Goal: Task Accomplishment & Management: Use online tool/utility

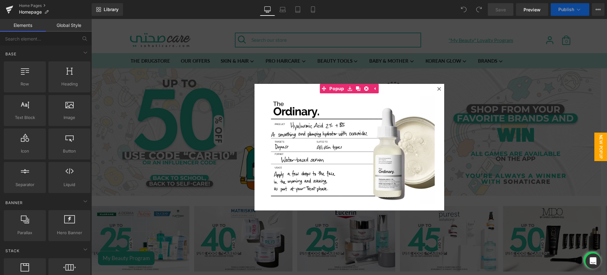
click at [437, 88] on icon at bounding box center [439, 89] width 4 height 4
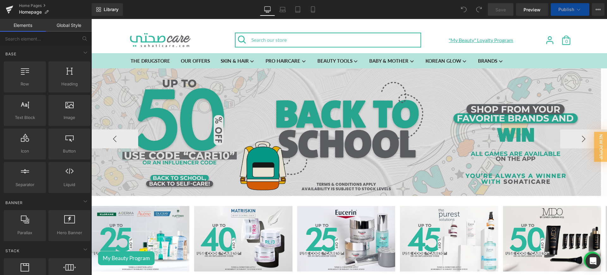
click at [405, 100] on img at bounding box center [346, 131] width 510 height 127
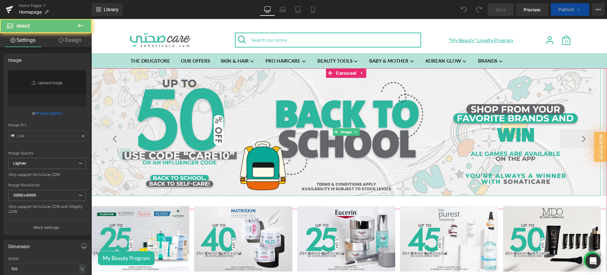
click at [560, 139] on button "›" at bounding box center [583, 138] width 47 height 19
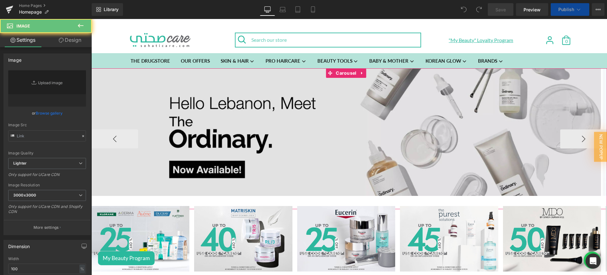
click at [274, 119] on img at bounding box center [346, 131] width 510 height 127
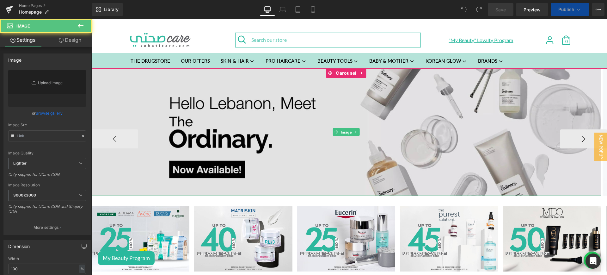
drag, startPoint x: 349, startPoint y: 133, endPoint x: 285, endPoint y: 163, distance: 71.2
click at [350, 133] on span "Image" at bounding box center [347, 132] width 14 height 8
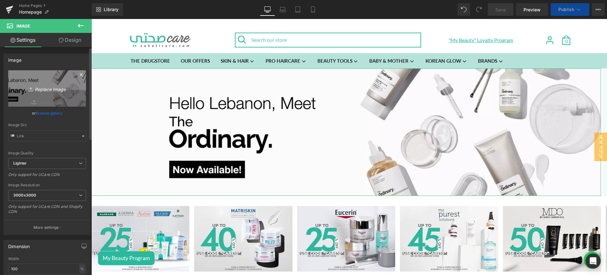
click at [49, 87] on icon "Replace Image" at bounding box center [47, 88] width 51 height 8
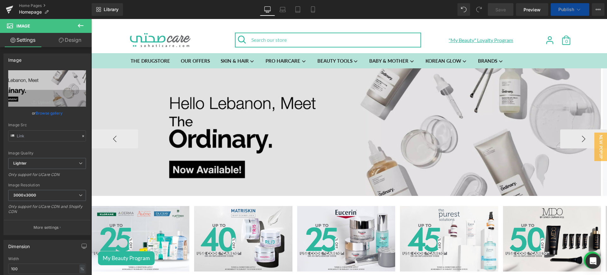
type input "C:\fakepath\o web.png"
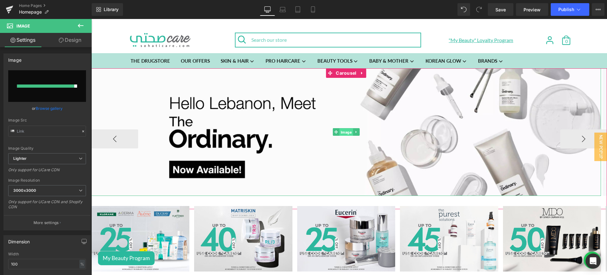
click at [346, 132] on span "Image" at bounding box center [347, 132] width 14 height 8
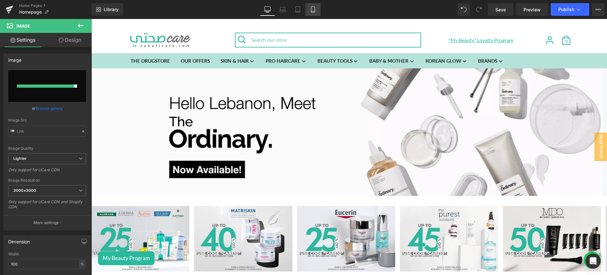
click at [318, 10] on link "Mobile" at bounding box center [312, 9] width 15 height 13
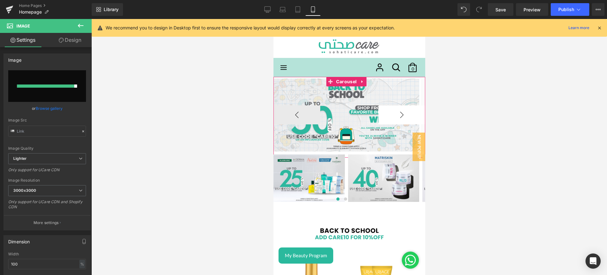
click at [389, 114] on button "›" at bounding box center [401, 114] width 47 height 19
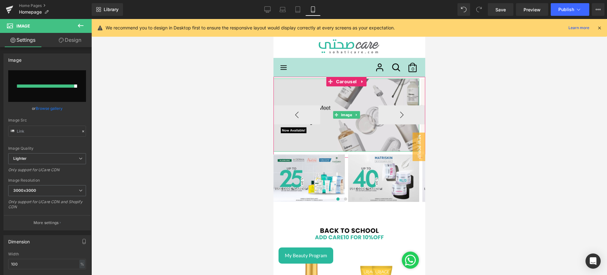
click at [343, 101] on img at bounding box center [346, 114] width 146 height 73
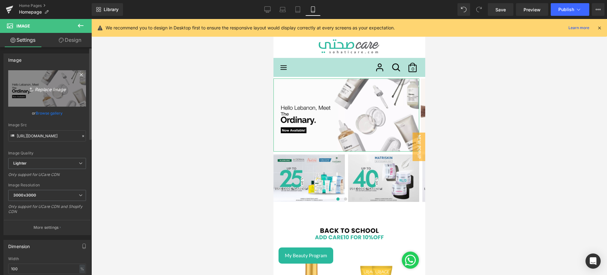
click at [42, 88] on icon "Replace Image" at bounding box center [47, 88] width 51 height 8
type input "C:\fakepath\o mob.png"
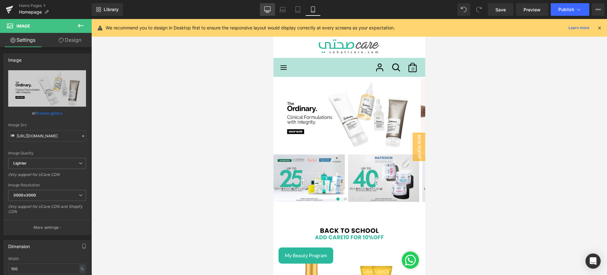
click at [267, 6] on icon at bounding box center [267, 9] width 6 height 6
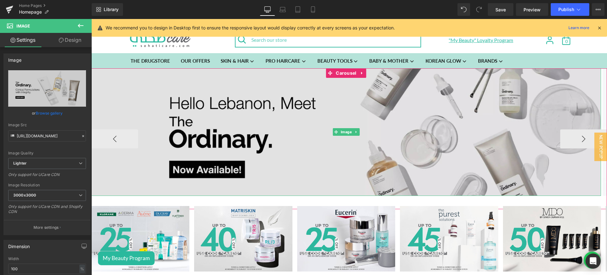
click at [237, 125] on img at bounding box center [346, 131] width 510 height 127
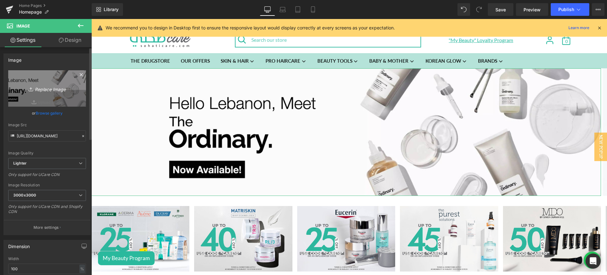
click at [45, 87] on icon "Replace Image" at bounding box center [47, 88] width 51 height 8
type input "C:\fakepath\o web.png"
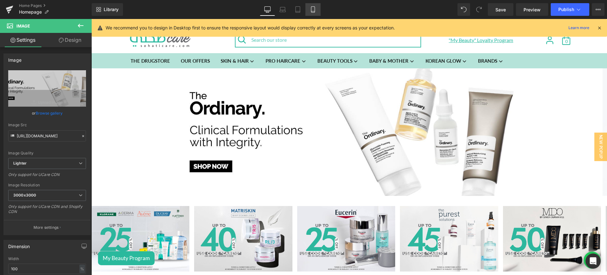
click at [313, 9] on icon at bounding box center [313, 9] width 6 height 6
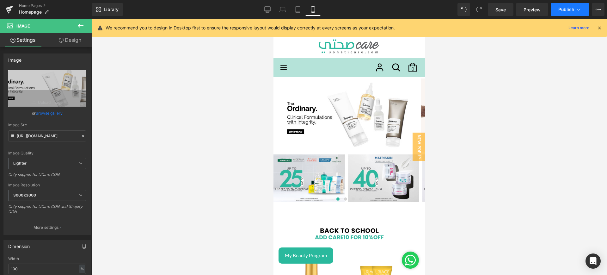
click at [575, 4] on button "Publish" at bounding box center [570, 9] width 39 height 13
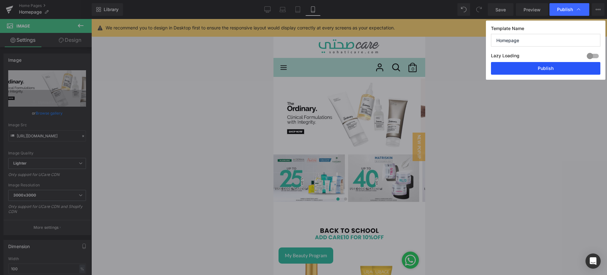
click at [535, 70] on button "Publish" at bounding box center [545, 68] width 109 height 13
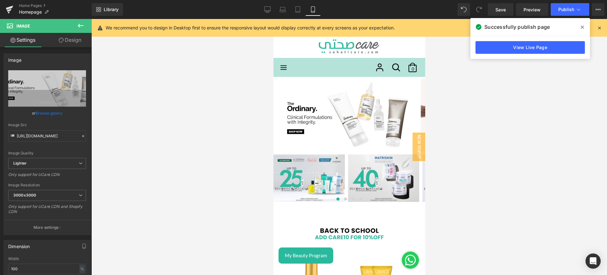
click at [598, 106] on div at bounding box center [349, 147] width 516 height 256
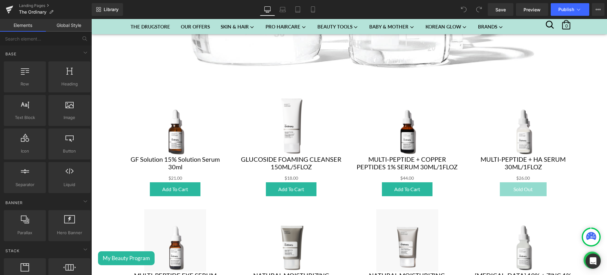
scroll to position [1051, 0]
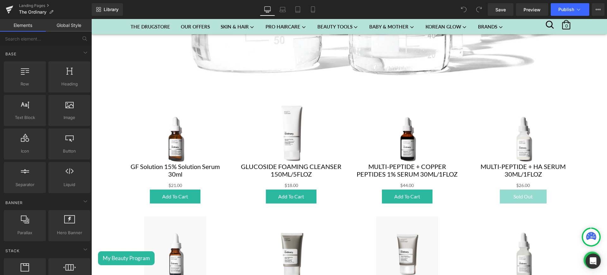
click at [314, 131] on img at bounding box center [291, 132] width 62 height 62
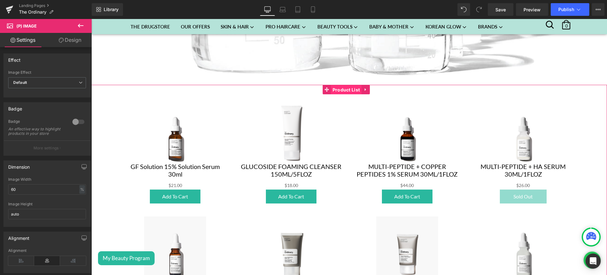
click at [343, 85] on span "Product List" at bounding box center [346, 89] width 31 height 9
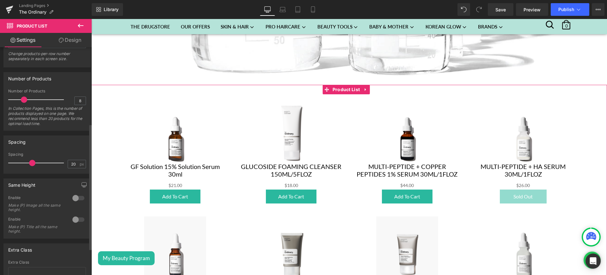
scroll to position [138, 0]
click at [71, 218] on div at bounding box center [78, 218] width 15 height 10
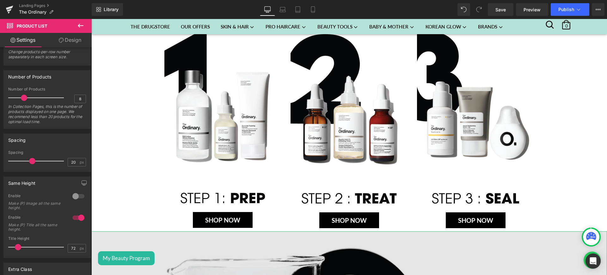
scroll to position [671, 0]
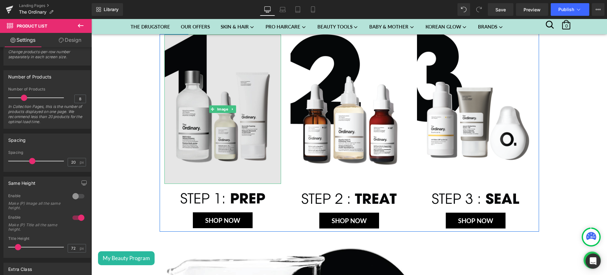
click at [221, 111] on img at bounding box center [222, 108] width 117 height 149
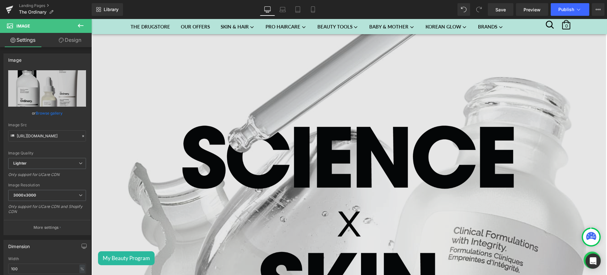
scroll to position [211, 0]
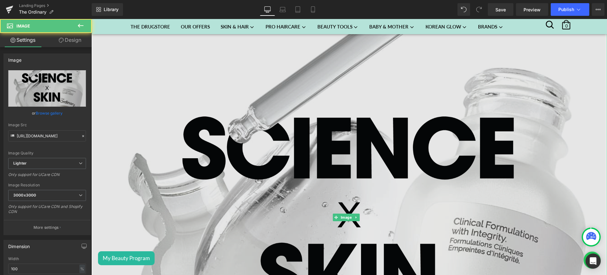
click at [181, 83] on img at bounding box center [349, 217] width 516 height 535
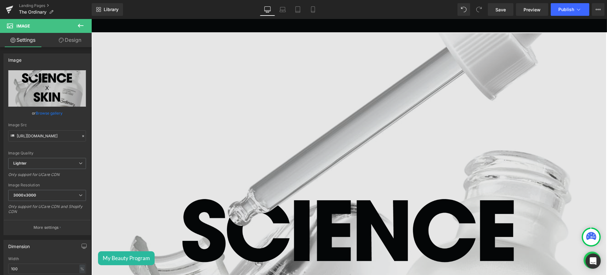
scroll to position [0, 0]
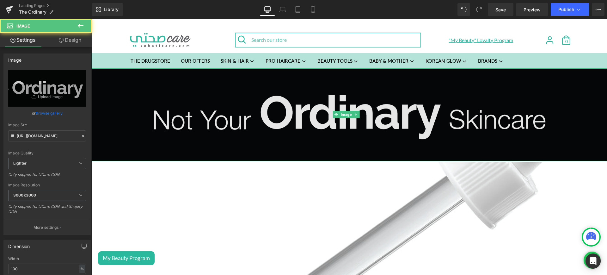
click at [209, 105] on img at bounding box center [349, 114] width 516 height 93
click at [294, 110] on img at bounding box center [349, 114] width 516 height 93
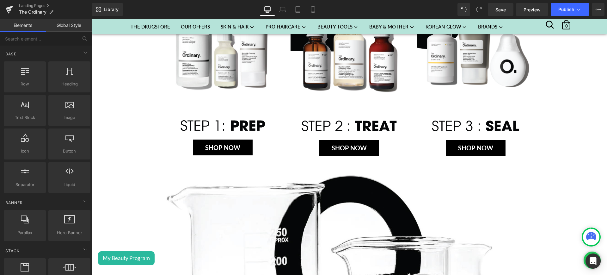
scroll to position [652, 0]
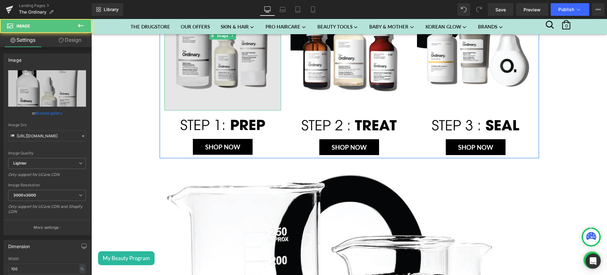
click at [233, 77] on img at bounding box center [222, 35] width 117 height 149
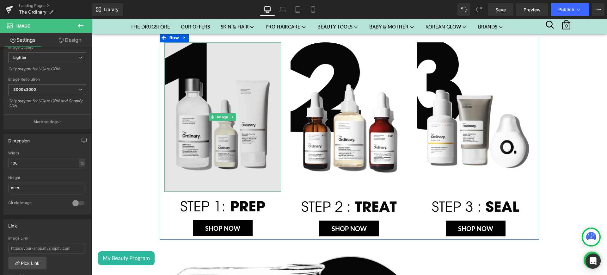
scroll to position [570, 0]
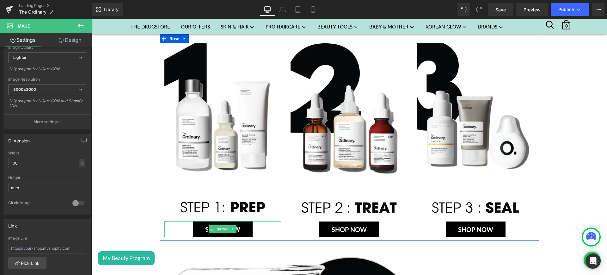
click at [262, 221] on div "SHOP NOW" at bounding box center [222, 229] width 117 height 16
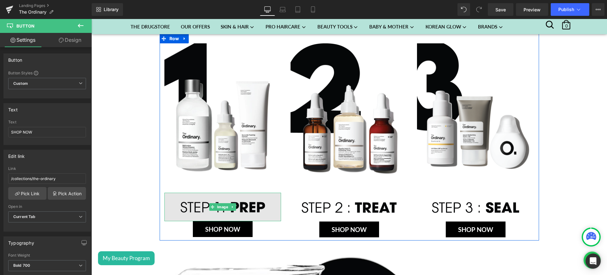
click at [273, 199] on img at bounding box center [222, 207] width 117 height 28
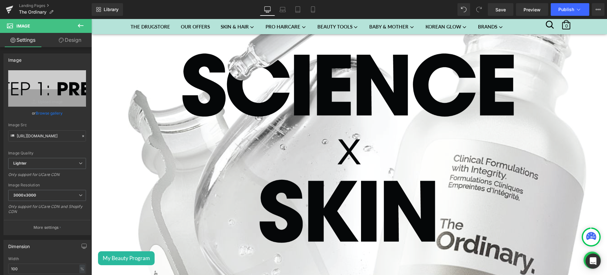
scroll to position [0, 0]
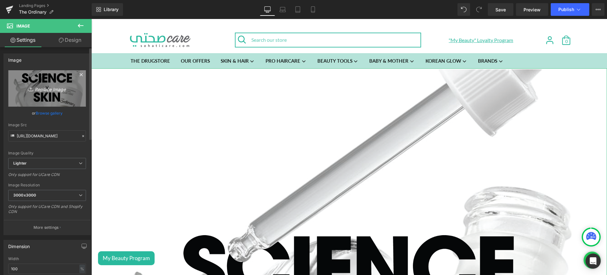
click at [52, 89] on icon "Replace Image" at bounding box center [47, 88] width 51 height 8
type input "C:\fakepath\o web.png"
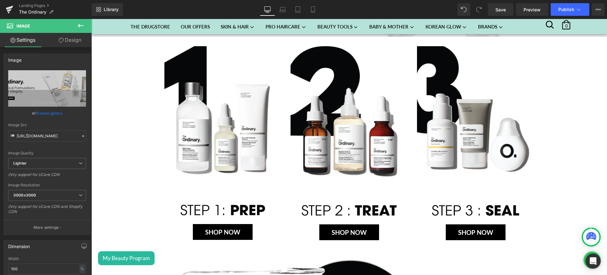
scroll to position [165, 0]
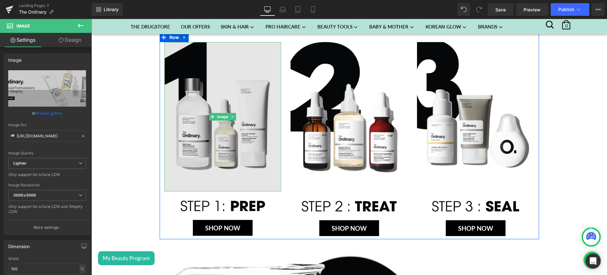
click at [225, 147] on img at bounding box center [222, 116] width 117 height 149
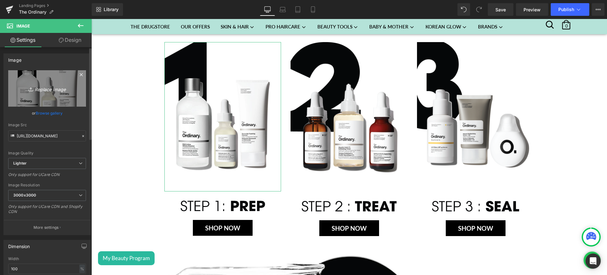
click at [46, 88] on icon "Replace Image" at bounding box center [47, 88] width 51 height 8
type input "C:\fakepath\prep.jpg"
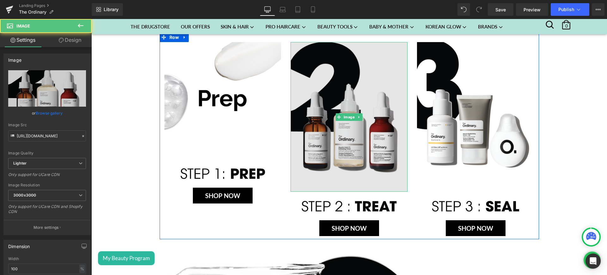
click at [374, 132] on img at bounding box center [349, 117] width 117 height 150
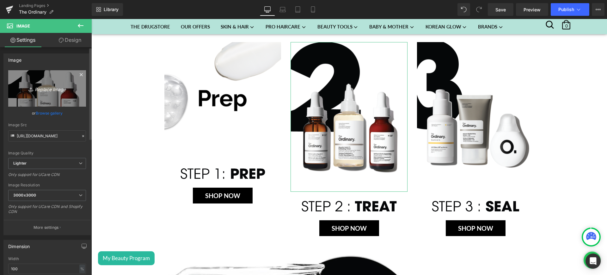
click at [54, 86] on icon "Replace Image" at bounding box center [47, 88] width 51 height 8
type input "C:\fakepath\treat.jpg"
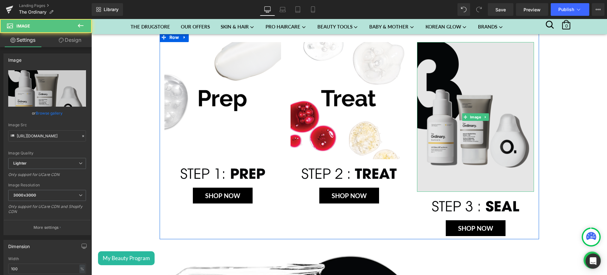
click at [508, 104] on img at bounding box center [475, 117] width 117 height 150
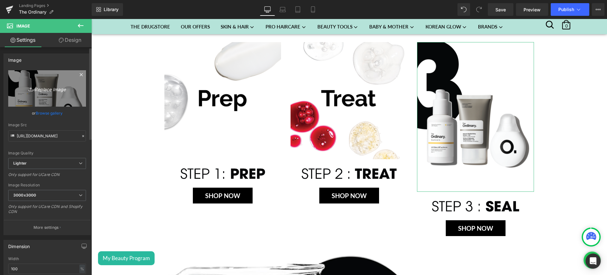
click at [41, 89] on icon "Replace Image" at bounding box center [47, 88] width 51 height 8
type input "C:\fakepath\seal.jpg"
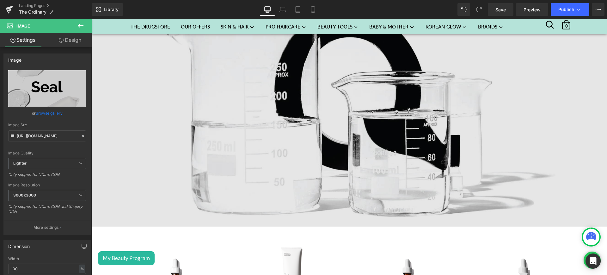
scroll to position [390, 0]
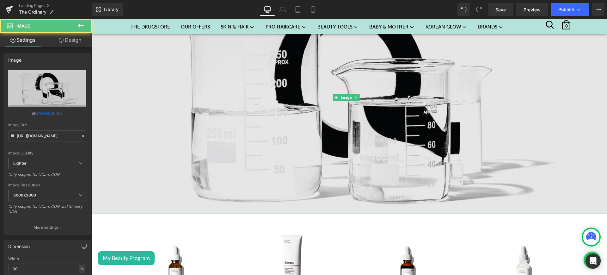
click at [223, 102] on img at bounding box center [349, 97] width 516 height 233
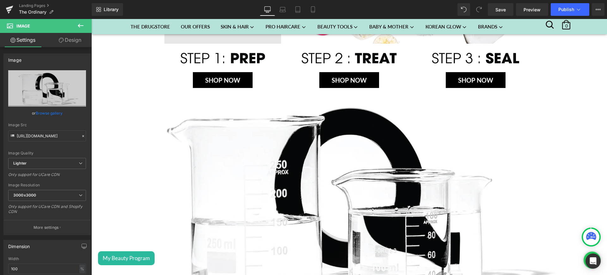
scroll to position [281, 0]
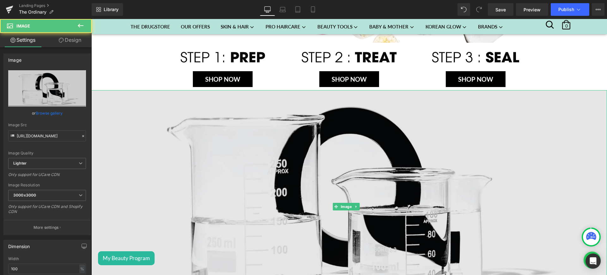
click at [196, 158] on img at bounding box center [349, 206] width 516 height 233
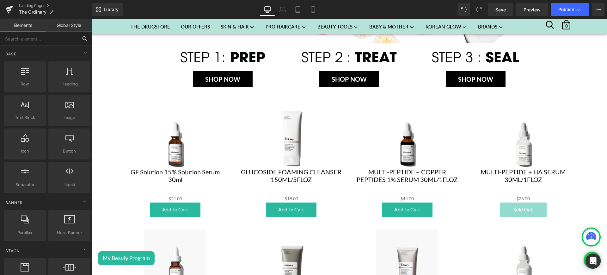
click at [30, 40] on input "text" at bounding box center [39, 39] width 78 height 14
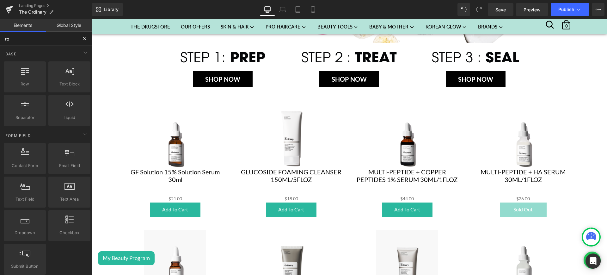
type input "row"
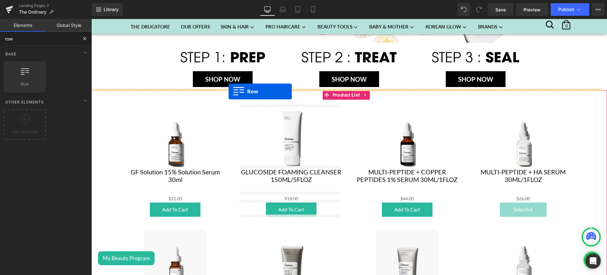
drag, startPoint x: 125, startPoint y: 89, endPoint x: 229, endPoint y: 91, distance: 104.1
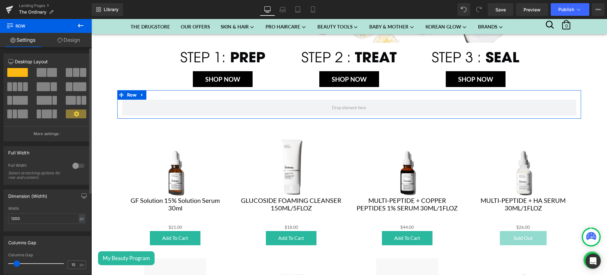
click at [77, 72] on span at bounding box center [76, 72] width 6 height 9
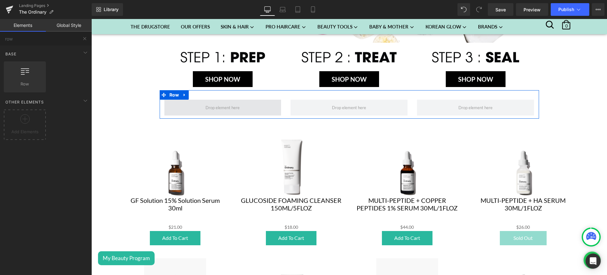
click at [211, 106] on span at bounding box center [222, 108] width 39 height 10
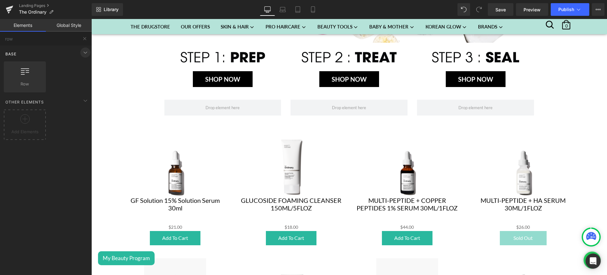
click at [82, 54] on icon at bounding box center [86, 53] width 8 height 8
click at [80, 52] on span at bounding box center [85, 52] width 10 height 10
click at [41, 40] on input "row" at bounding box center [39, 39] width 78 height 14
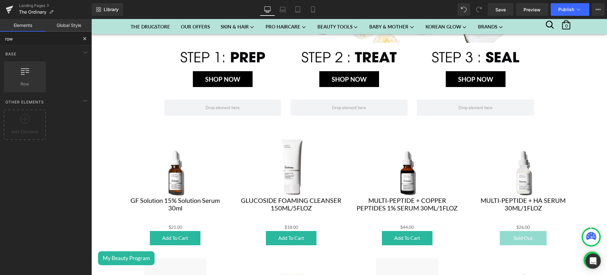
click at [41, 40] on input "row" at bounding box center [39, 39] width 78 height 14
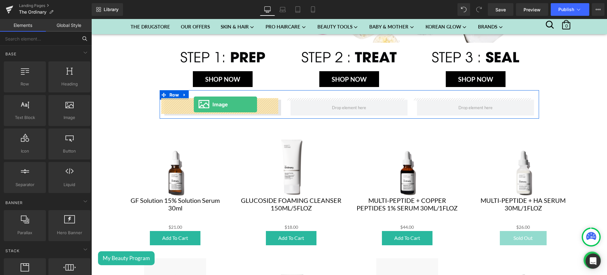
drag, startPoint x: 168, startPoint y: 131, endPoint x: 193, endPoint y: 104, distance: 36.9
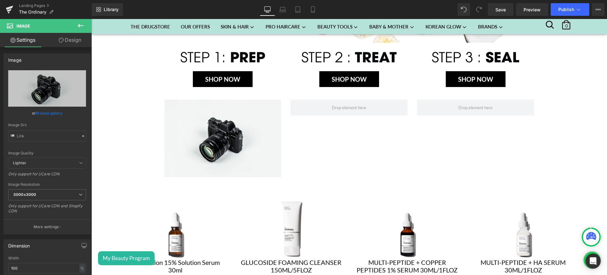
click at [79, 24] on icon at bounding box center [81, 26] width 6 height 4
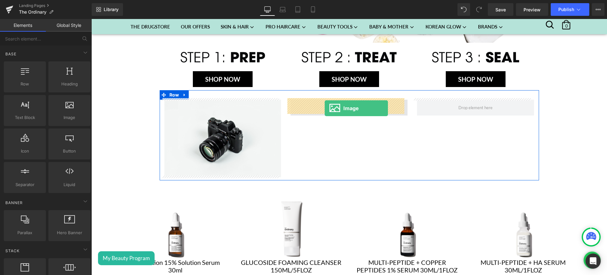
drag, startPoint x: 163, startPoint y: 132, endPoint x: 325, endPoint y: 108, distance: 164.0
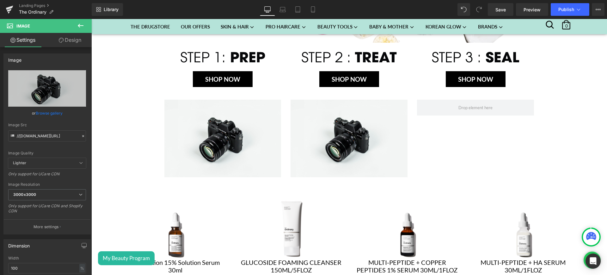
click at [81, 27] on icon at bounding box center [81, 26] width 8 height 8
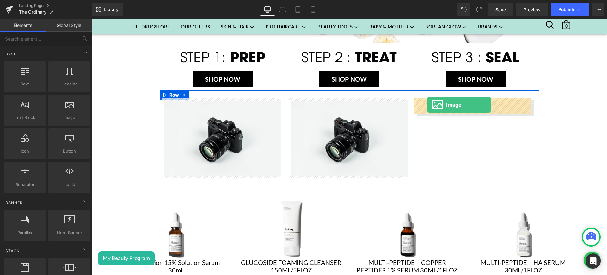
drag, startPoint x: 164, startPoint y: 139, endPoint x: 428, endPoint y: 105, distance: 265.9
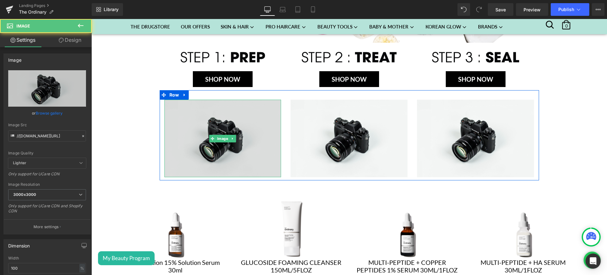
click at [243, 127] on img at bounding box center [222, 138] width 117 height 77
click at [190, 117] on img at bounding box center [222, 138] width 117 height 77
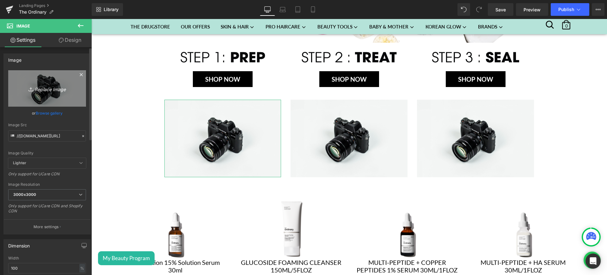
click at [41, 87] on icon "Replace Image" at bounding box center [47, 88] width 51 height 8
type input "C:\fakepath\1.jpg"
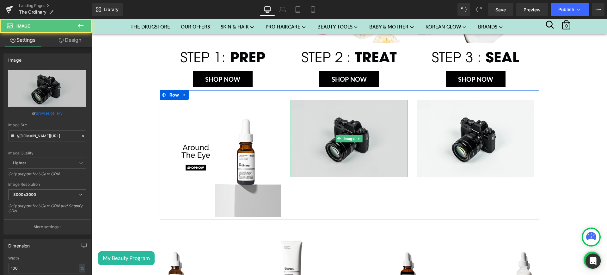
click at [373, 136] on img at bounding box center [349, 138] width 117 height 77
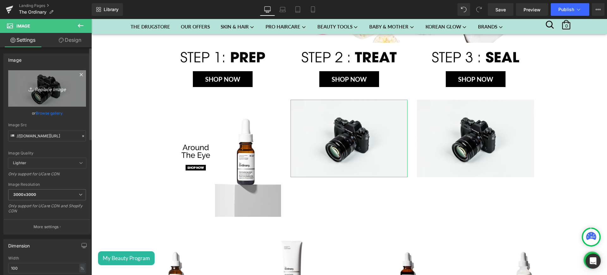
click at [55, 87] on icon "Replace Image" at bounding box center [47, 88] width 51 height 8
type input "C:\fakepath\2.jpg"
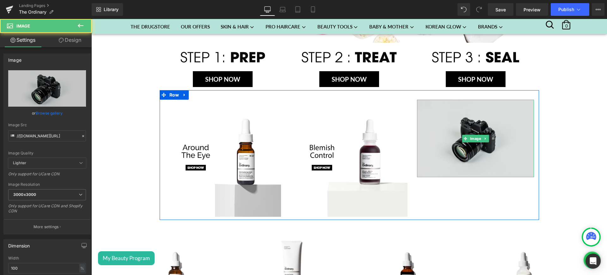
click at [487, 121] on img at bounding box center [475, 138] width 117 height 77
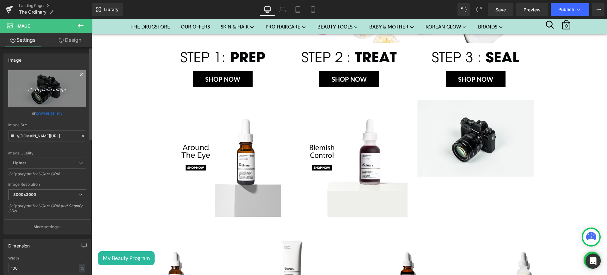
click at [58, 87] on icon "Replace Image" at bounding box center [47, 88] width 51 height 8
type input "C:\fakepath\3.jpg"
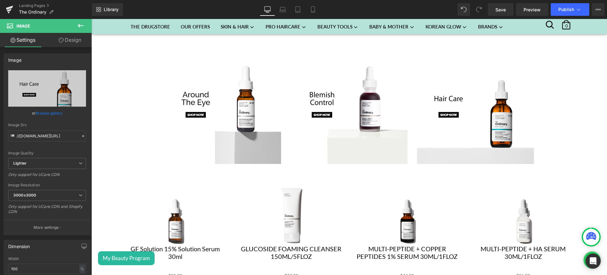
scroll to position [339, 0]
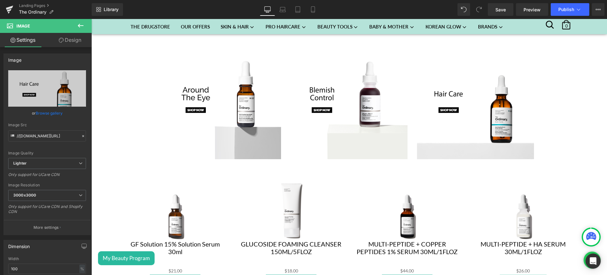
click at [83, 27] on icon at bounding box center [81, 26] width 8 height 8
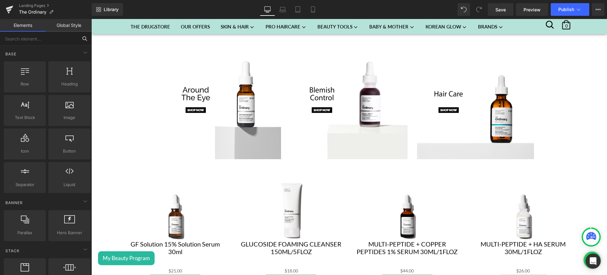
click at [32, 40] on input "text" at bounding box center [39, 39] width 78 height 14
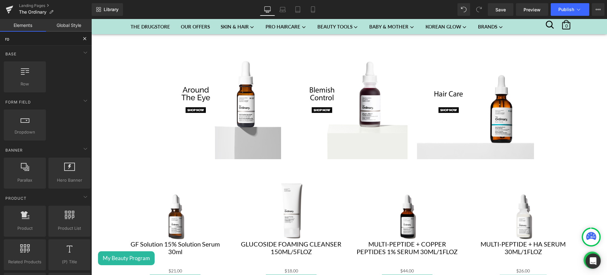
type input "row"
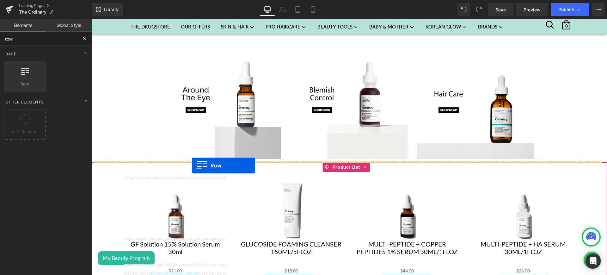
drag, startPoint x: 129, startPoint y: 98, endPoint x: 192, endPoint y: 165, distance: 92.0
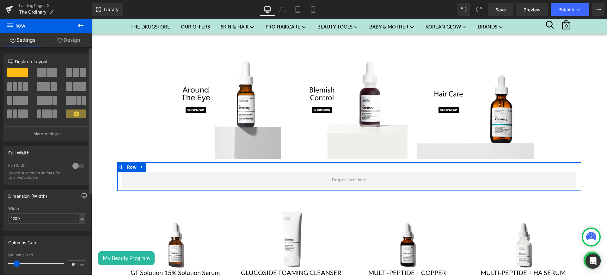
click at [74, 76] on span at bounding box center [76, 72] width 6 height 9
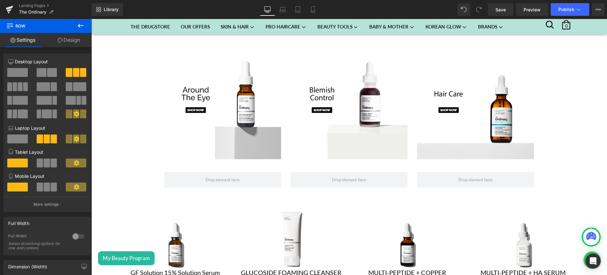
click at [81, 25] on icon at bounding box center [81, 26] width 8 height 8
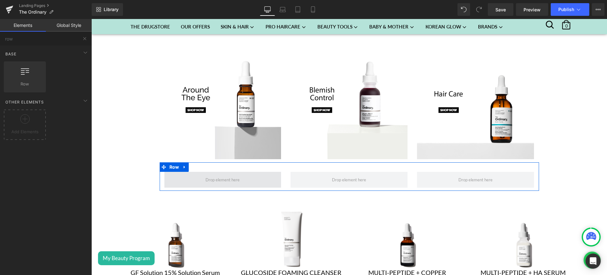
click at [228, 178] on span at bounding box center [222, 180] width 39 height 10
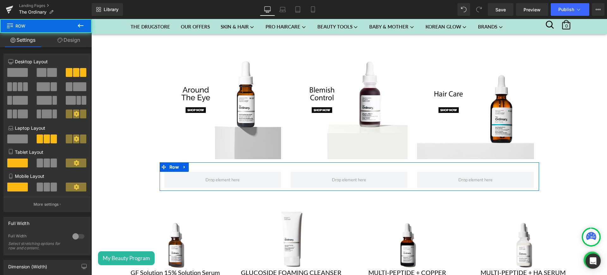
click at [288, 164] on div "Row" at bounding box center [349, 176] width 379 height 28
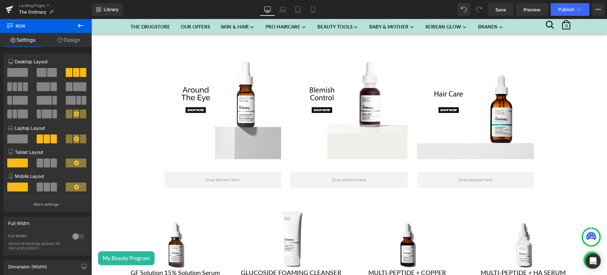
click at [80, 28] on icon at bounding box center [81, 26] width 8 height 8
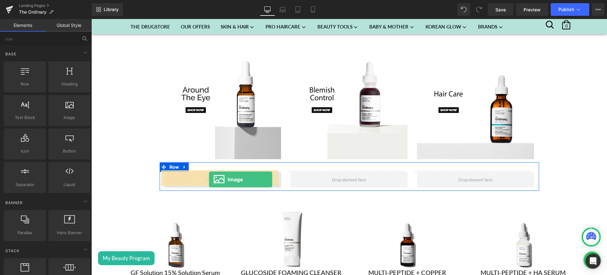
drag, startPoint x: 164, startPoint y: 136, endPoint x: 209, endPoint y: 179, distance: 62.0
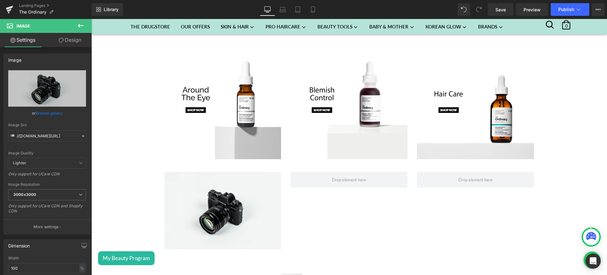
click at [80, 32] on button at bounding box center [81, 26] width 22 height 14
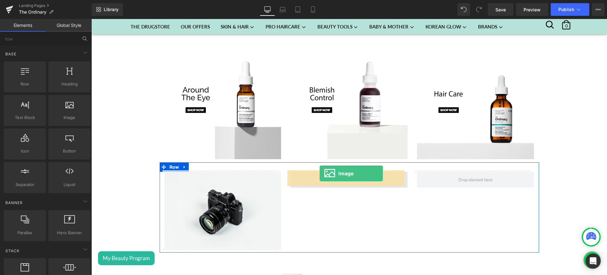
drag, startPoint x: 165, startPoint y: 122, endPoint x: 322, endPoint y: 178, distance: 166.2
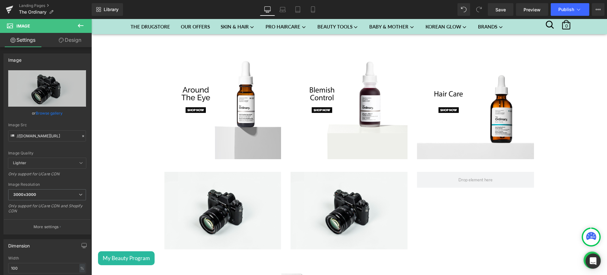
click at [82, 26] on icon at bounding box center [81, 26] width 8 height 8
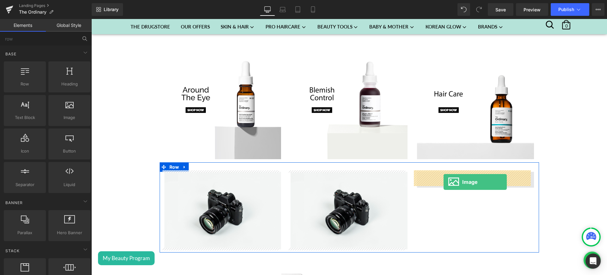
drag, startPoint x: 166, startPoint y: 130, endPoint x: 444, endPoint y: 181, distance: 282.6
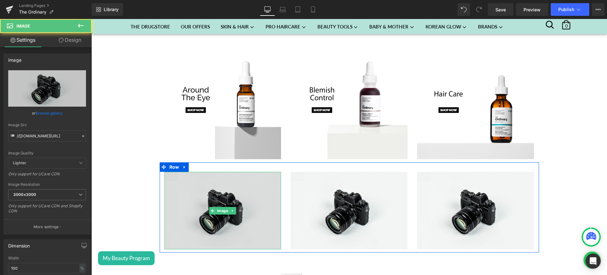
click at [275, 184] on img at bounding box center [222, 210] width 117 height 77
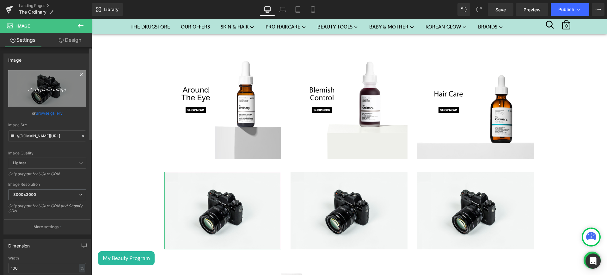
click at [56, 88] on icon "Replace Image" at bounding box center [47, 88] width 51 height 8
type input "C:\fakepath\4.jpg"
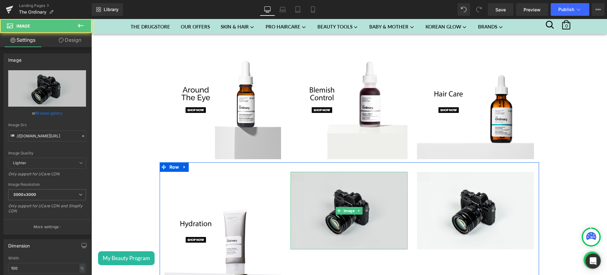
click at [362, 189] on img at bounding box center [349, 210] width 117 height 77
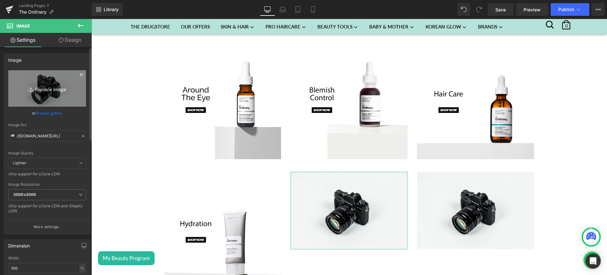
click at [60, 89] on icon "Replace Image" at bounding box center [47, 88] width 51 height 8
type input "C:\fakepath\5.jpg"
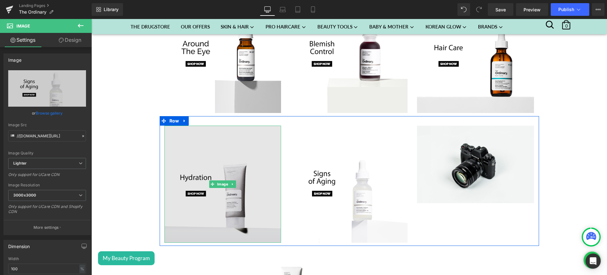
scroll to position [385, 0]
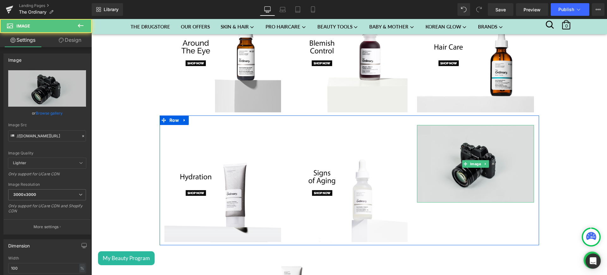
click at [469, 143] on img at bounding box center [475, 163] width 117 height 77
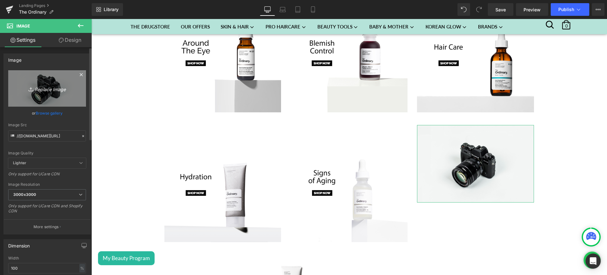
click at [56, 88] on icon "Replace Image" at bounding box center [47, 88] width 51 height 8
type input "C:\fakepath\6.jpg"
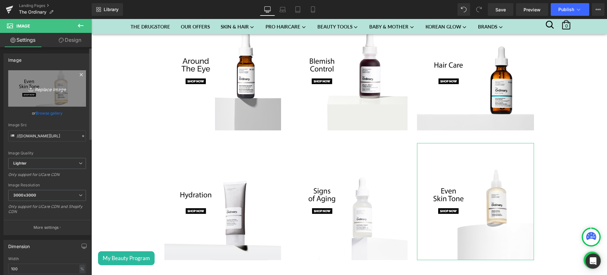
scroll to position [367, 0]
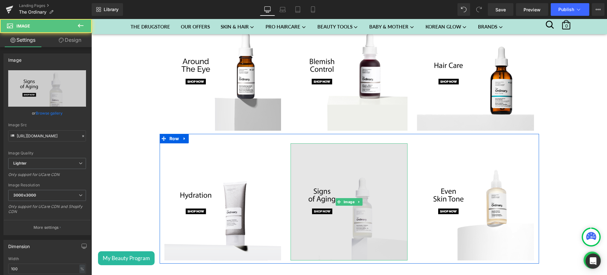
click at [354, 159] on img at bounding box center [349, 201] width 117 height 117
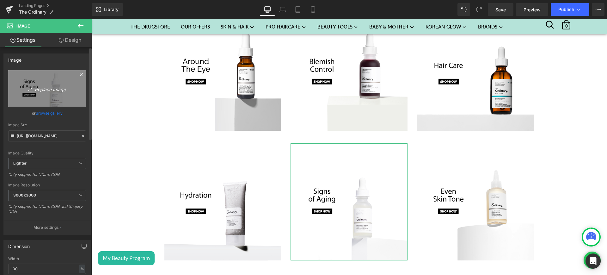
click at [53, 91] on icon "Replace Image" at bounding box center [47, 88] width 51 height 8
type input "C:\fakepath\2.jpg"
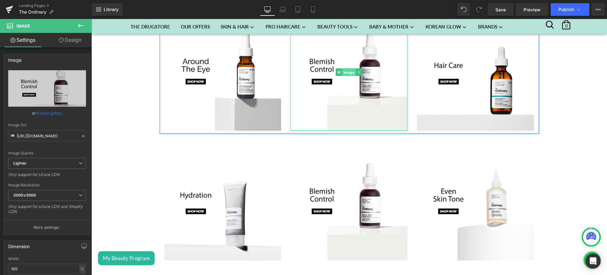
click at [348, 70] on span "Image" at bounding box center [349, 73] width 14 height 8
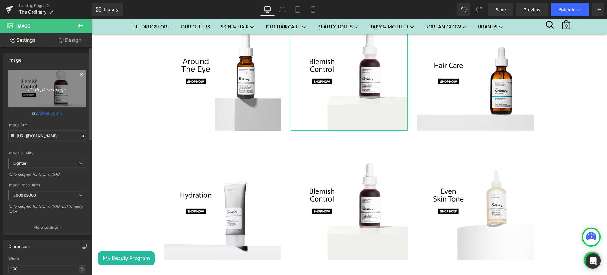
click at [49, 87] on icon "Replace Image" at bounding box center [47, 88] width 51 height 8
type input "C:\fakepath\5.jpg"
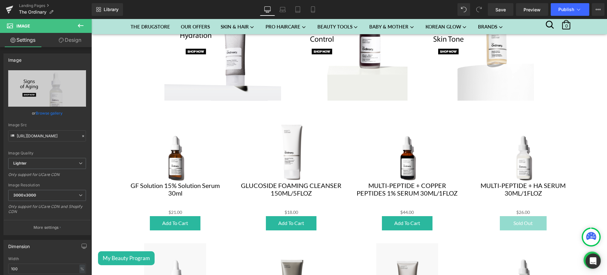
scroll to position [541, 0]
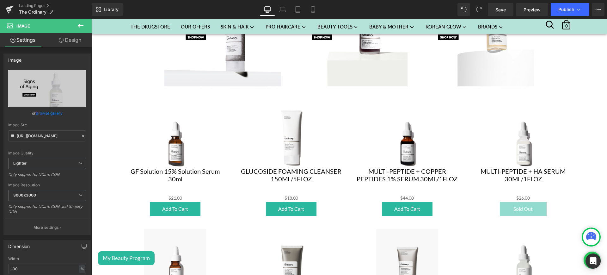
click at [81, 23] on icon at bounding box center [81, 26] width 8 height 8
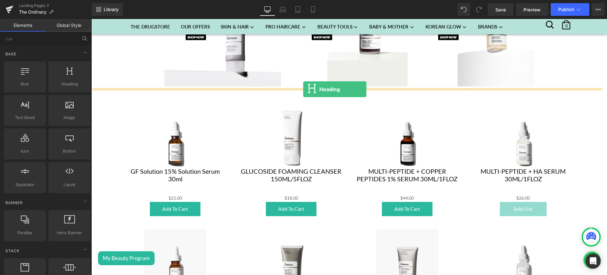
drag, startPoint x: 160, startPoint y: 104, endPoint x: 303, endPoint y: 89, distance: 144.0
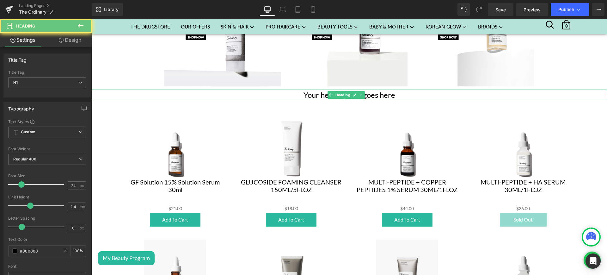
click at [390, 90] on h1 "Your heading text goes here" at bounding box center [349, 94] width 516 height 11
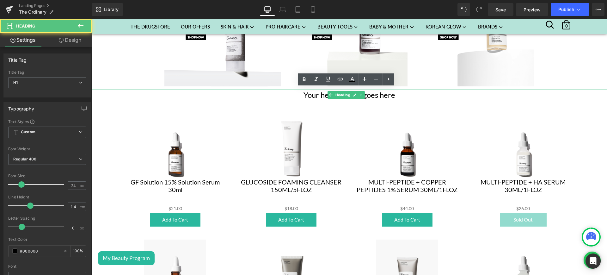
click at [390, 90] on h1 "Your heading text goes here" at bounding box center [349, 94] width 516 height 11
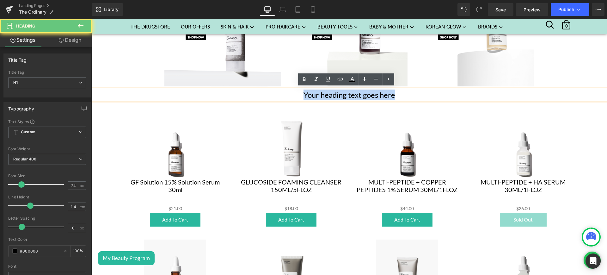
click at [390, 90] on h1 "Your heading text goes here" at bounding box center [349, 94] width 516 height 11
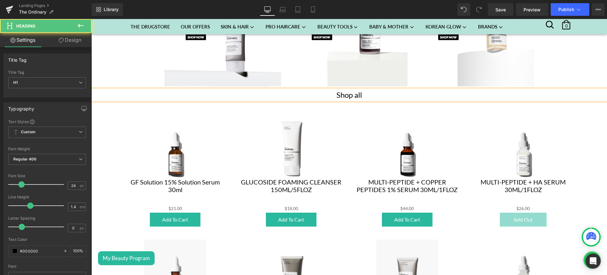
click at [354, 94] on h1 "Shop all" at bounding box center [349, 94] width 516 height 11
click at [368, 92] on h1 "Shop All" at bounding box center [349, 94] width 516 height 11
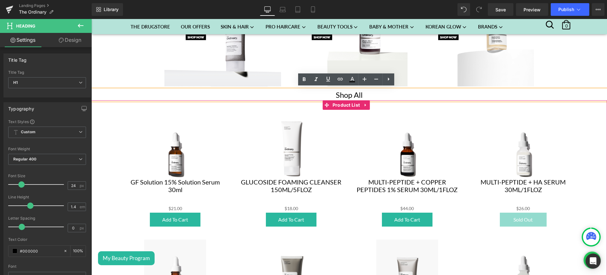
click at [349, 143] on div "Sale Off (P) Image MULTI-PEPTIDE + COPPER PEPTIDES 1% SERUM 30ML/1FLOZ (P) Titl…" at bounding box center [407, 172] width 116 height 124
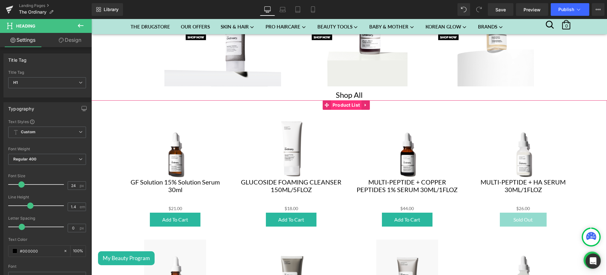
click at [344, 104] on span "Product List" at bounding box center [346, 104] width 31 height 9
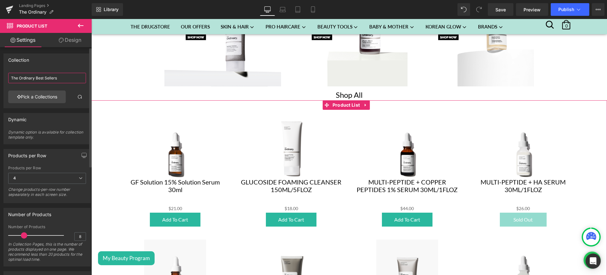
click at [61, 76] on input "The Ordinary Best Sellers" at bounding box center [47, 78] width 78 height 10
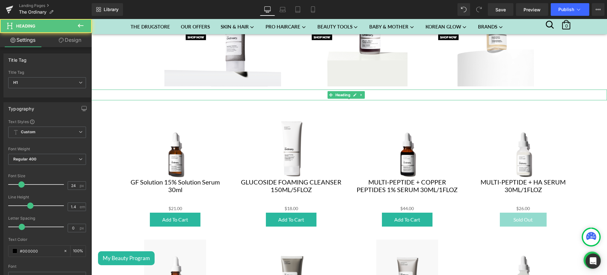
click at [382, 92] on h1 "Shop All" at bounding box center [349, 94] width 516 height 11
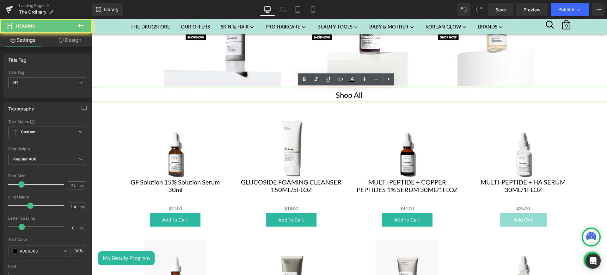
click at [382, 92] on h1 "Shop All" at bounding box center [349, 94] width 516 height 11
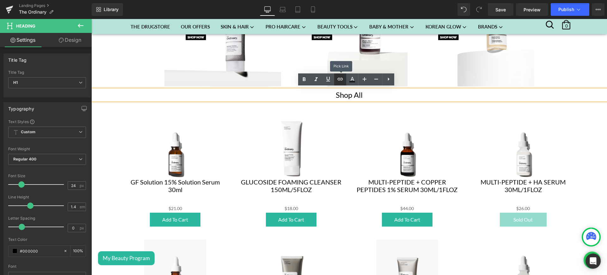
click at [339, 77] on icon at bounding box center [340, 79] width 8 height 8
click at [340, 112] on input "text" at bounding box center [363, 108] width 97 height 16
paste input "https://sohaticare.com/collections/the-ordinary"
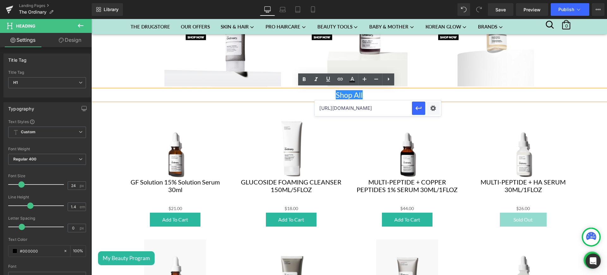
scroll to position [0, 23]
type input "https://sohaticare.com/collections/the-ordinary"
click at [422, 107] on icon "button" at bounding box center [419, 108] width 8 height 8
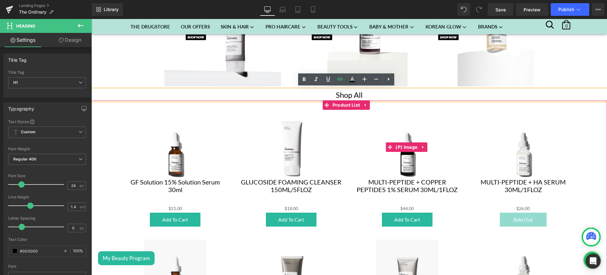
click at [398, 125] on img at bounding box center [407, 147] width 62 height 62
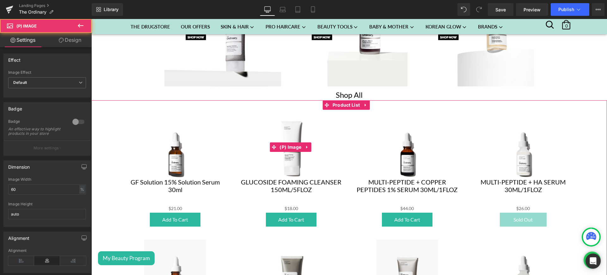
click at [330, 129] on div "Sale Off" at bounding box center [291, 147] width 103 height 62
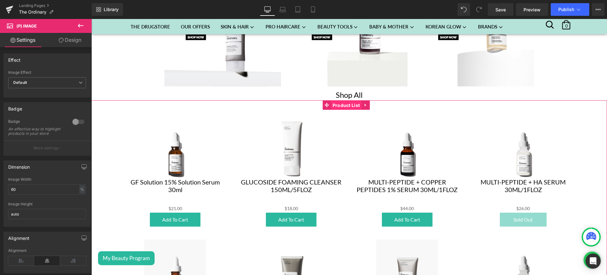
click at [343, 102] on span "Product List" at bounding box center [346, 105] width 31 height 9
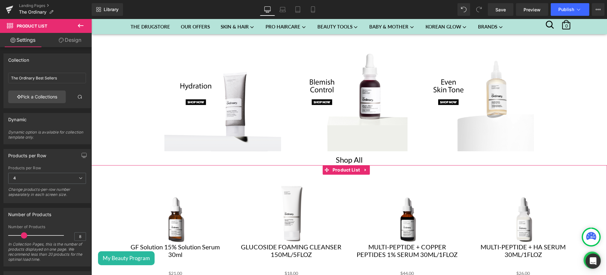
scroll to position [476, 0]
click at [379, 155] on h1 "Shop All" at bounding box center [349, 160] width 516 height 11
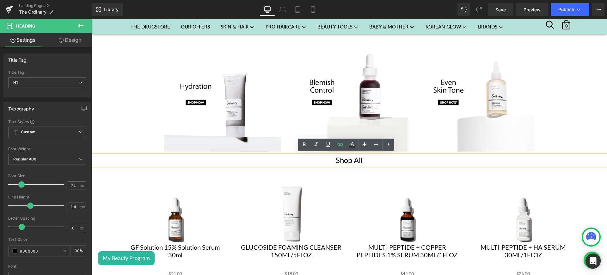
click at [367, 157] on h1 "Shop All" at bounding box center [349, 160] width 516 height 11
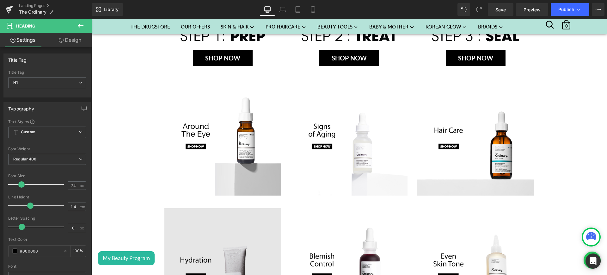
scroll to position [305, 0]
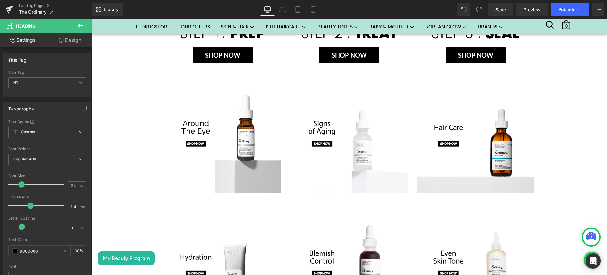
click at [82, 26] on icon at bounding box center [81, 26] width 6 height 4
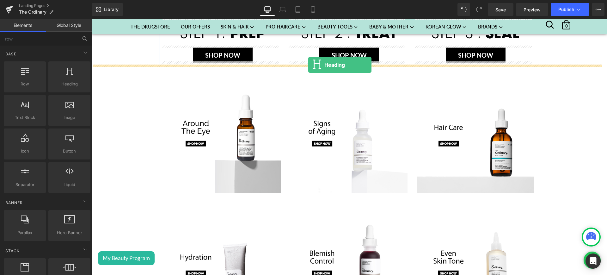
drag, startPoint x: 158, startPoint y: 92, endPoint x: 308, endPoint y: 65, distance: 152.3
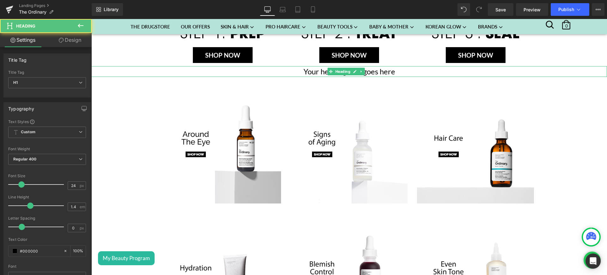
click at [401, 68] on h1 "Your heading text goes here" at bounding box center [349, 71] width 516 height 11
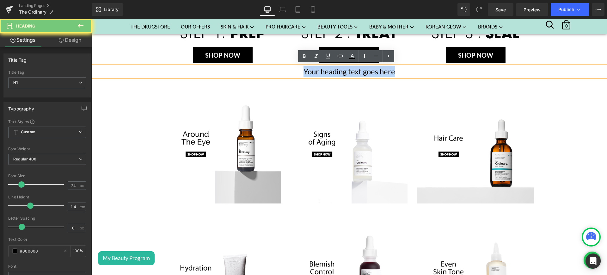
click at [401, 68] on h1 "Your heading text goes here" at bounding box center [349, 71] width 516 height 11
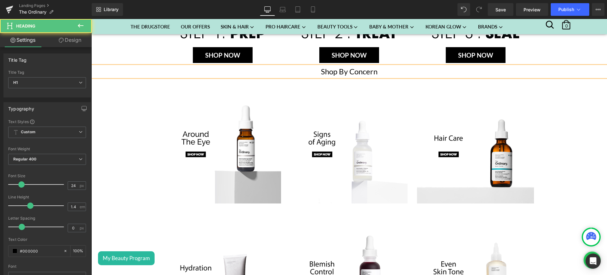
click at [339, 67] on h1 "Shop By Concern" at bounding box center [349, 71] width 516 height 11
click at [380, 71] on h1 "Shop by Concern" at bounding box center [349, 71] width 516 height 11
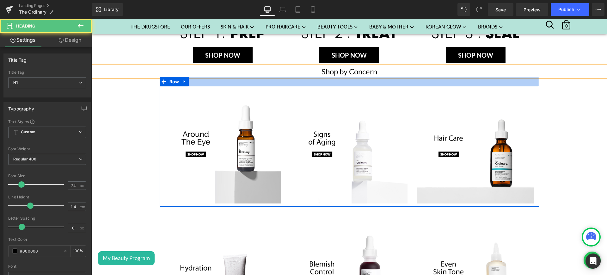
drag, startPoint x: 380, startPoint y: 71, endPoint x: 301, endPoint y: 80, distance: 79.0
click at [301, 80] on div "Image Image Image SHOP NOW Button Image Image SHOP NOW Button Image Image SHOP …" at bounding box center [349, 231] width 516 height 936
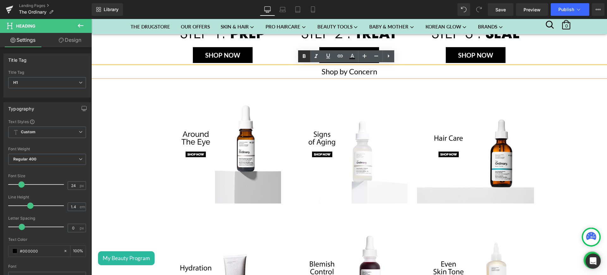
click at [306, 57] on icon at bounding box center [304, 56] width 8 height 8
click at [317, 56] on icon at bounding box center [316, 56] width 8 height 8
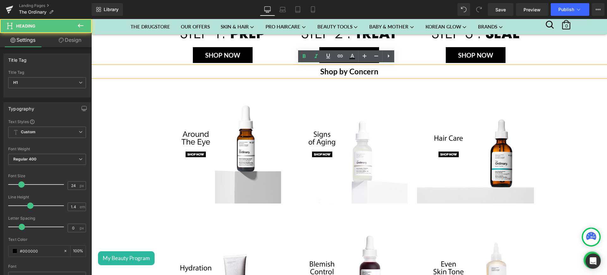
click at [351, 70] on strong "Shop by Concern" at bounding box center [349, 71] width 58 height 9
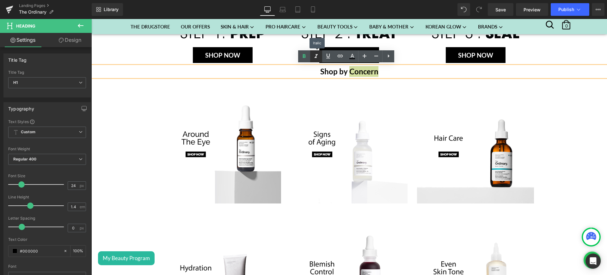
click at [317, 56] on icon at bounding box center [316, 56] width 8 height 8
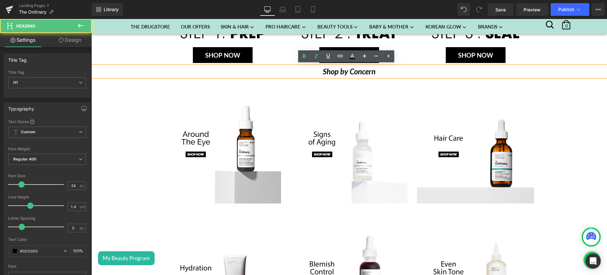
click at [380, 70] on h1 "Shop by Concern" at bounding box center [349, 71] width 516 height 11
drag, startPoint x: 376, startPoint y: 72, endPoint x: 316, endPoint y: 73, distance: 60.4
click at [316, 73] on h1 "Shop by Concern" at bounding box center [349, 71] width 516 height 11
click at [316, 59] on icon at bounding box center [316, 56] width 8 height 8
click at [336, 72] on strong "Shop by Concern" at bounding box center [349, 71] width 58 height 9
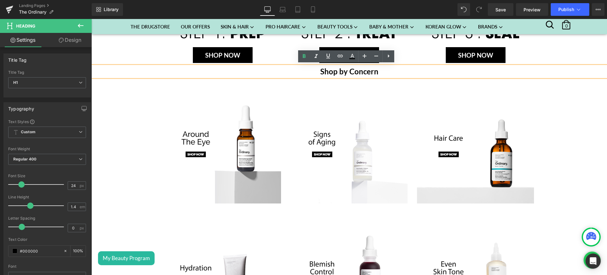
click at [339, 72] on strong "Shop by Concern" at bounding box center [349, 71] width 58 height 9
click at [383, 74] on h1 "Shop by Concern" at bounding box center [349, 71] width 516 height 11
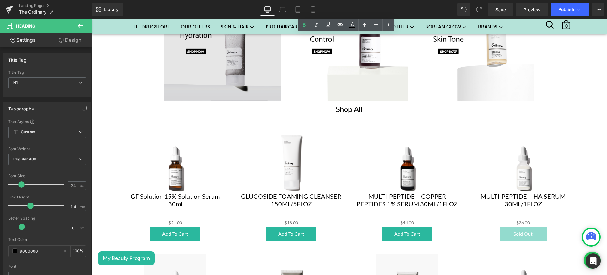
scroll to position [538, 0]
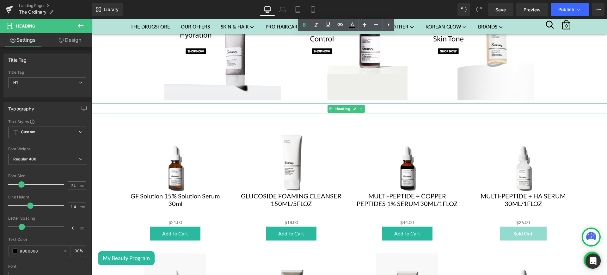
click at [366, 107] on h1 "Shop All" at bounding box center [349, 108] width 516 height 11
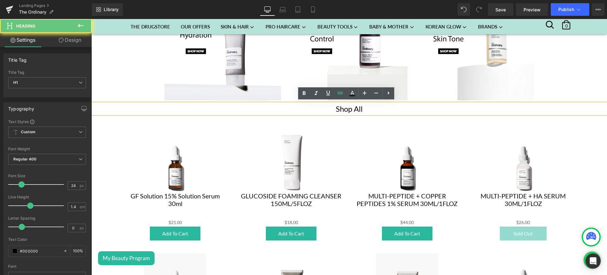
click at [366, 107] on h1 "Shop All" at bounding box center [349, 108] width 516 height 11
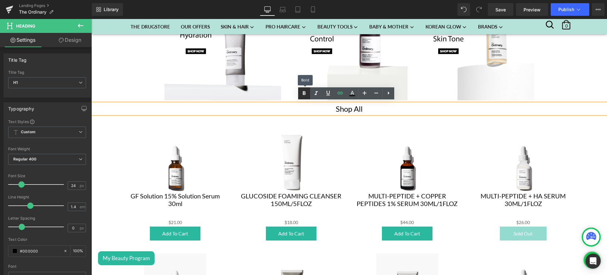
click at [309, 92] on link at bounding box center [304, 93] width 12 height 12
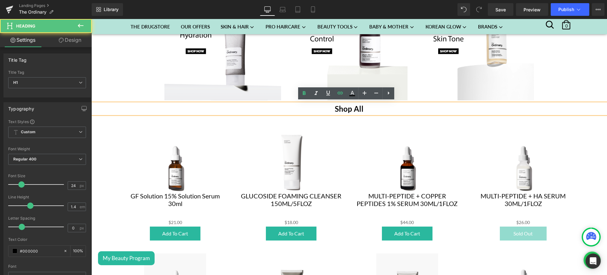
click at [375, 107] on h1 "Shop All" at bounding box center [349, 108] width 516 height 11
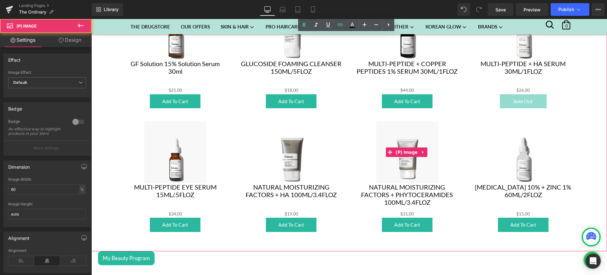
click at [355, 143] on div "Sale Off" at bounding box center [406, 152] width 103 height 62
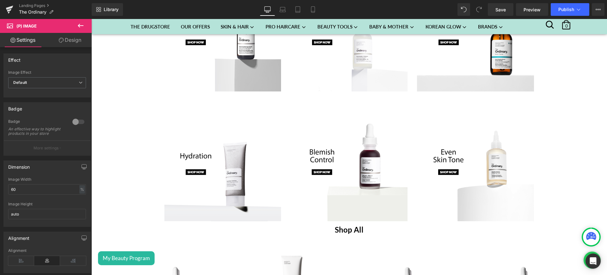
scroll to position [470, 0]
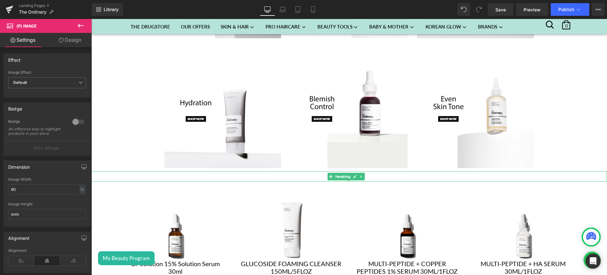
click at [368, 174] on h1 "Shop All" at bounding box center [349, 176] width 516 height 11
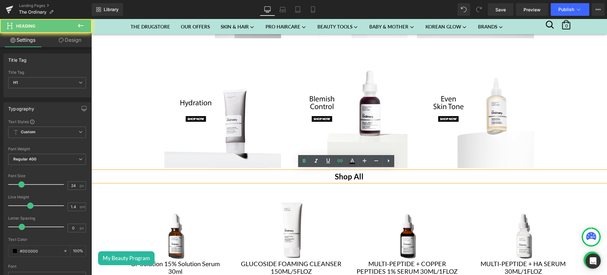
click at [368, 174] on h1 "Shop All" at bounding box center [349, 176] width 516 height 11
click at [370, 175] on h1 "Shop All" at bounding box center [349, 176] width 516 height 11
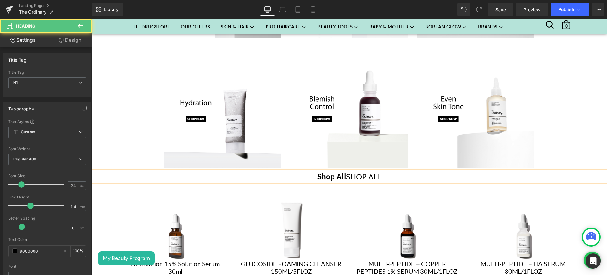
drag, startPoint x: 344, startPoint y: 175, endPoint x: 385, endPoint y: 174, distance: 41.1
click at [385, 174] on h1 "Shop All SHOP ALL" at bounding box center [349, 176] width 516 height 11
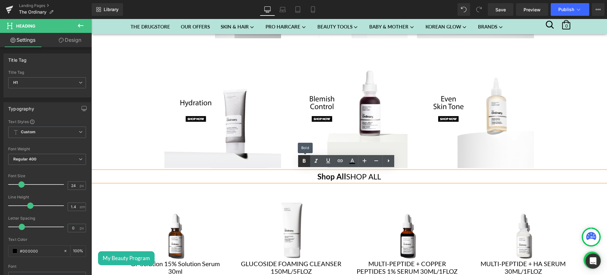
click at [306, 163] on icon at bounding box center [304, 161] width 8 height 8
drag, startPoint x: 379, startPoint y: 174, endPoint x: 344, endPoint y: 179, distance: 35.7
click at [346, 179] on strong "SHOP ALL" at bounding box center [363, 176] width 35 height 9
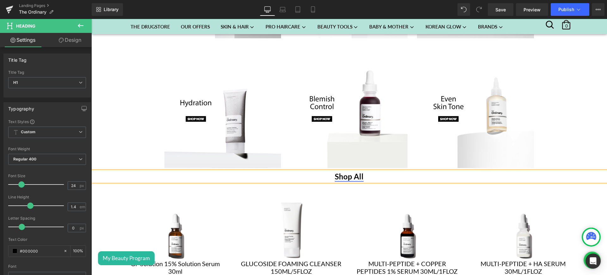
click at [357, 175] on strong "Shop All" at bounding box center [349, 176] width 29 height 9
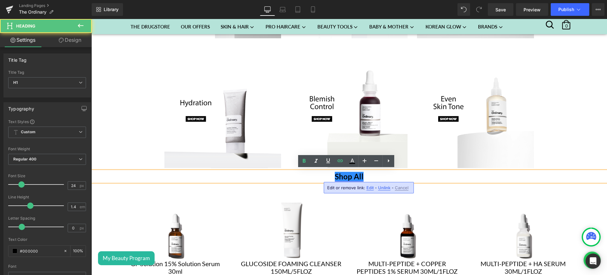
click at [356, 175] on strong "Shop All" at bounding box center [349, 176] width 29 height 9
click at [363, 175] on h1 "Shop all" at bounding box center [349, 176] width 516 height 11
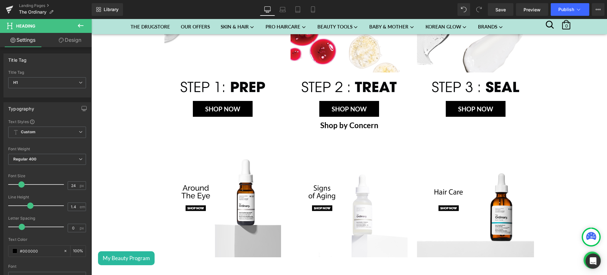
scroll to position [253, 0]
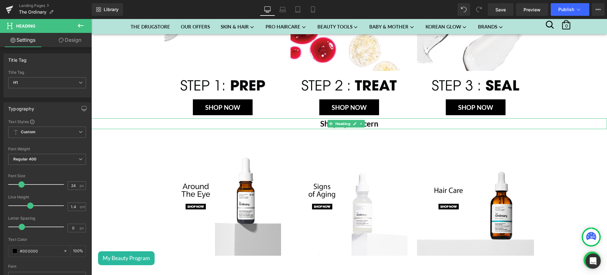
click at [380, 122] on h1 "Shop by Concern" at bounding box center [349, 123] width 516 height 11
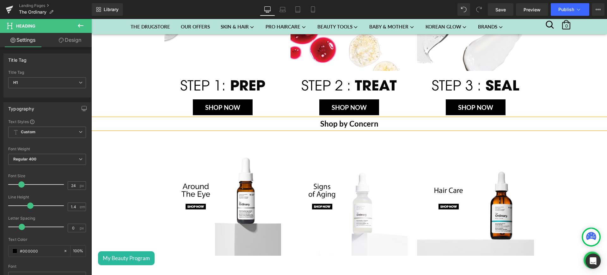
drag, startPoint x: 380, startPoint y: 123, endPoint x: 346, endPoint y: 124, distance: 34.2
click at [346, 124] on h1 "Shop by Concern" at bounding box center [349, 123] width 516 height 11
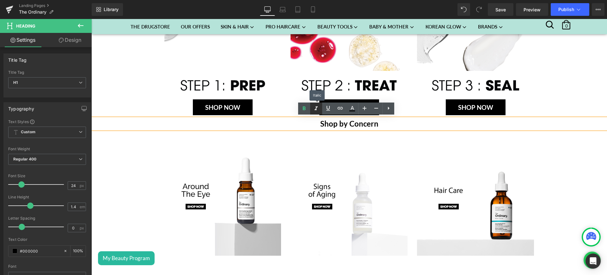
click at [318, 106] on icon at bounding box center [316, 109] width 8 height 8
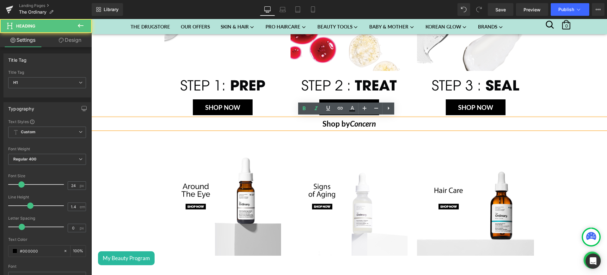
click at [388, 124] on h1 "Shop by Concern" at bounding box center [349, 123] width 516 height 11
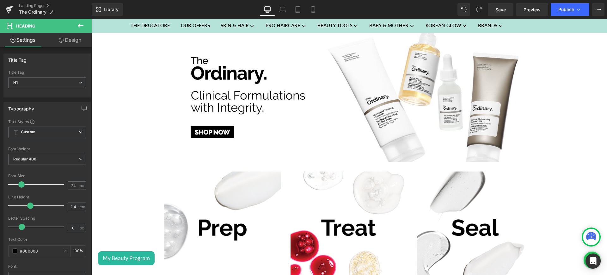
scroll to position [0, 0]
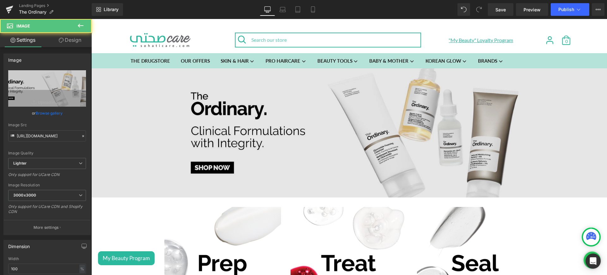
click at [284, 123] on img at bounding box center [349, 132] width 516 height 129
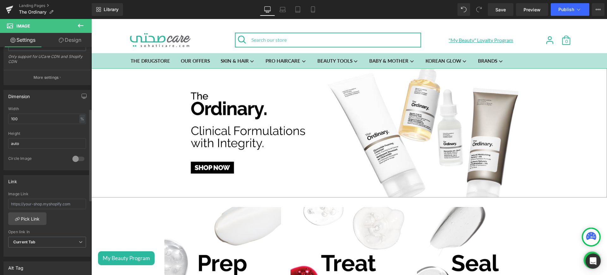
scroll to position [151, 0]
click at [29, 221] on link "Pick Link" at bounding box center [27, 218] width 38 height 13
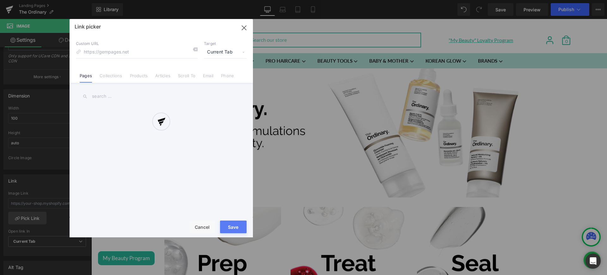
click at [114, 78] on div at bounding box center [161, 128] width 183 height 218
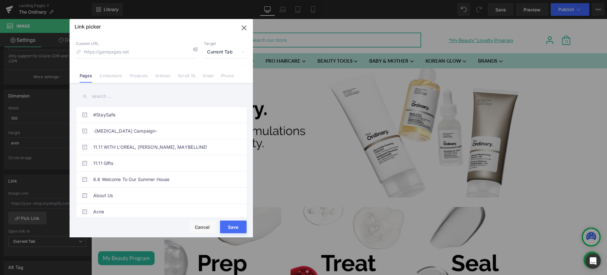
click at [114, 78] on link "Collections" at bounding box center [111, 77] width 22 height 9
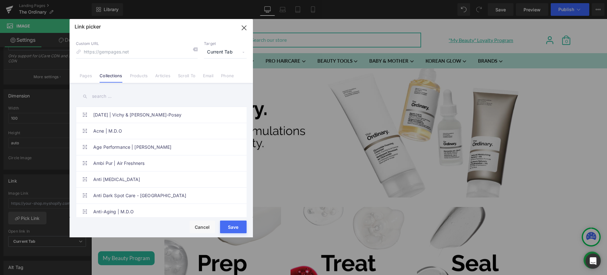
click at [111, 98] on input "text" at bounding box center [161, 96] width 171 height 14
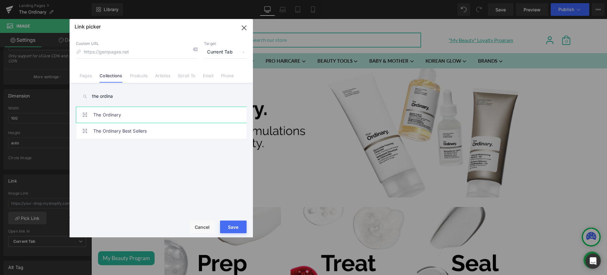
type input "the ordina"
click at [146, 112] on link "The Ordinary" at bounding box center [162, 115] width 139 height 16
click at [235, 230] on button "Save" at bounding box center [233, 226] width 27 height 13
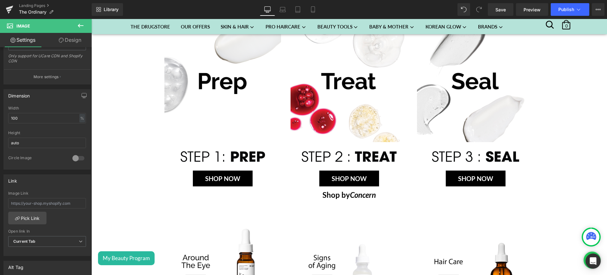
scroll to position [183, 0]
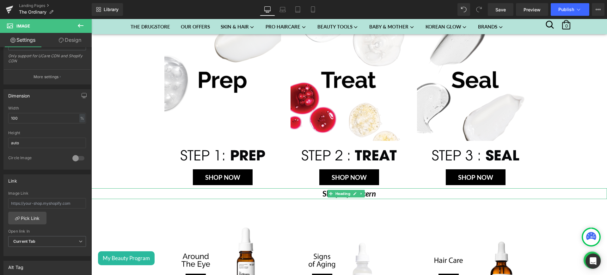
click at [306, 193] on h1 "Shop by Concern" at bounding box center [349, 193] width 516 height 11
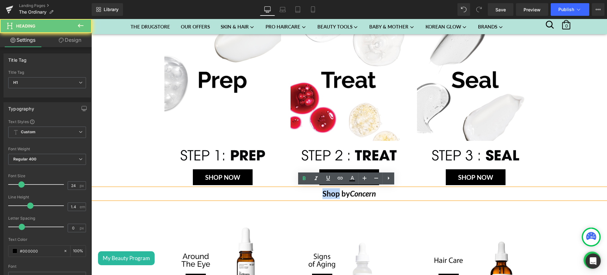
click at [306, 193] on h1 "Shop by Concern" at bounding box center [349, 193] width 516 height 11
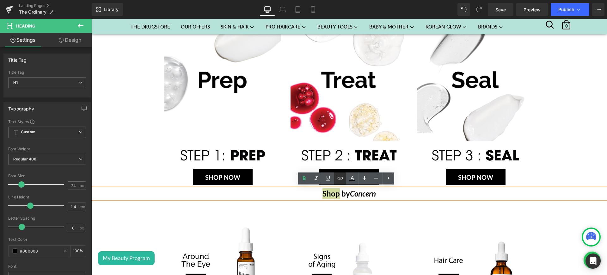
click at [342, 178] on icon at bounding box center [340, 178] width 8 height 8
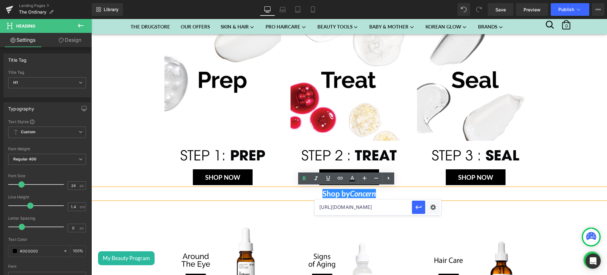
click at [326, 212] on input "https://sohaticare.com/collections/the-ordinary" at bounding box center [363, 207] width 97 height 16
paste input "https://sohaticare.com/collections/the-ordinary"
type input "https://sohaticare.com/collections/the-ordinary"
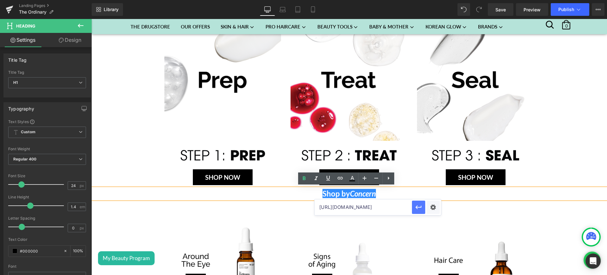
click at [416, 207] on icon "button" at bounding box center [419, 207] width 8 height 8
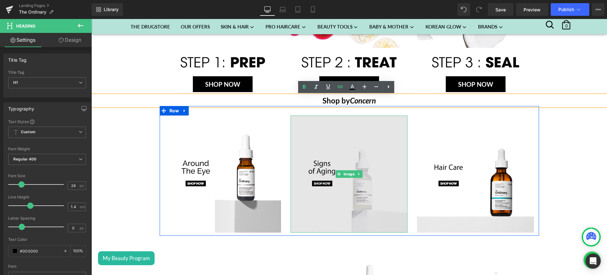
scroll to position [278, 0]
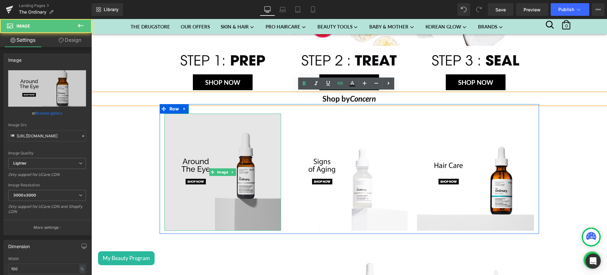
click at [256, 143] on img at bounding box center [222, 172] width 117 height 117
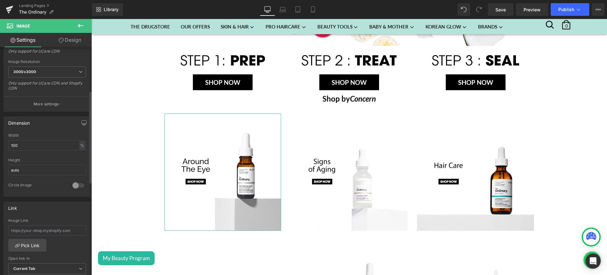
scroll to position [128, 0]
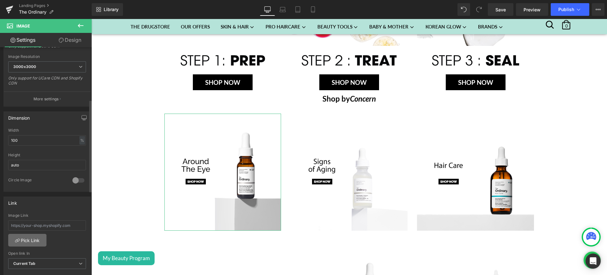
click at [40, 239] on link "Pick Link" at bounding box center [27, 240] width 38 height 13
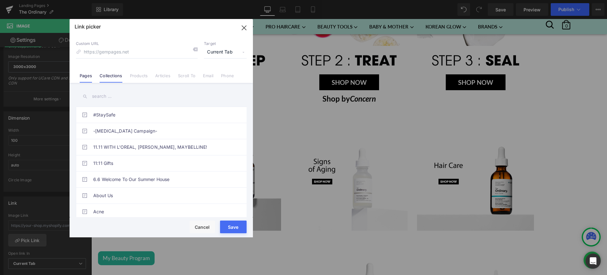
click at [118, 75] on link "Collections" at bounding box center [111, 77] width 22 height 9
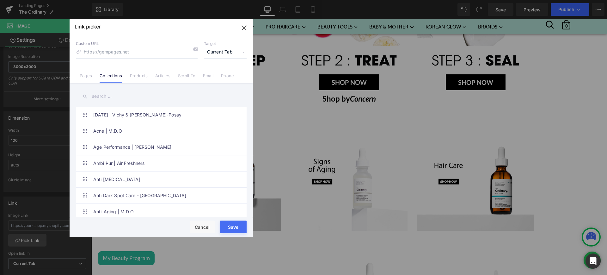
click at [103, 101] on input "text" at bounding box center [161, 96] width 171 height 14
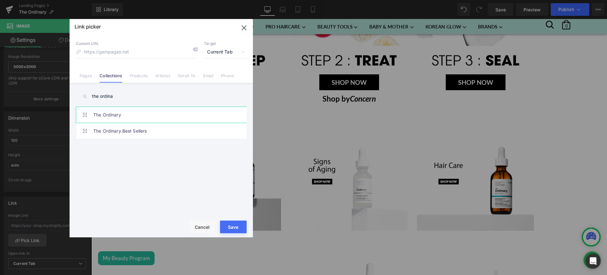
type input "the ordina"
click at [129, 114] on link "The Ordinary" at bounding box center [162, 115] width 139 height 16
click at [230, 223] on button "Save" at bounding box center [233, 226] width 27 height 13
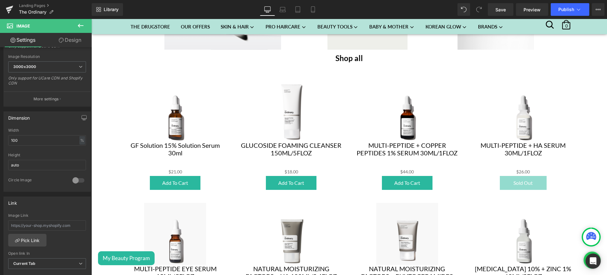
scroll to position [598, 0]
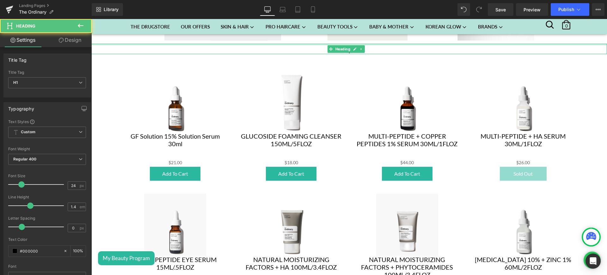
click at [376, 44] on div at bounding box center [349, 45] width 516 height 2
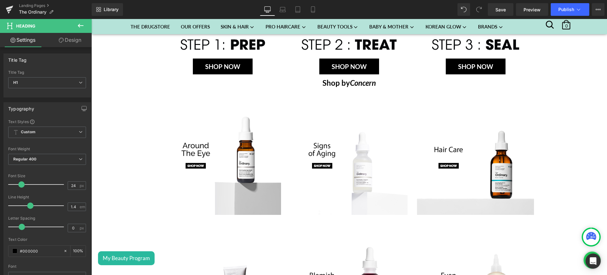
scroll to position [301, 0]
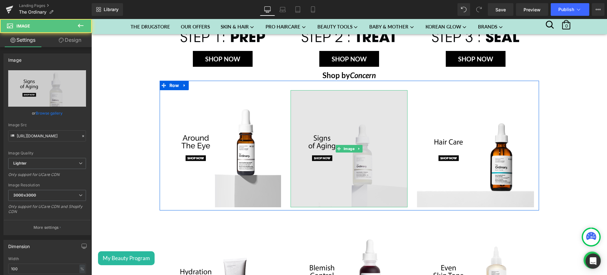
click at [331, 126] on img at bounding box center [349, 148] width 117 height 117
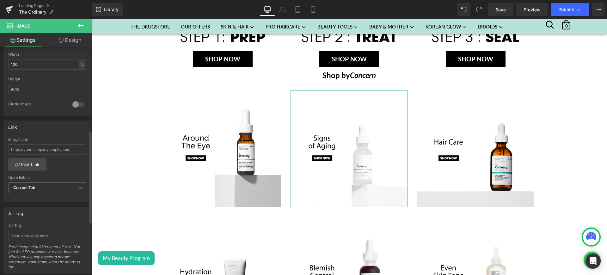
scroll to position [206, 0]
click at [31, 164] on link "Pick Link" at bounding box center [27, 162] width 38 height 13
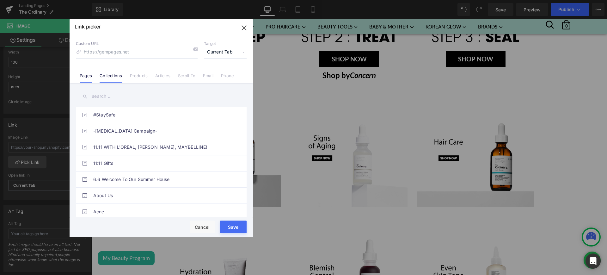
click at [118, 74] on link "Collections" at bounding box center [111, 77] width 22 height 9
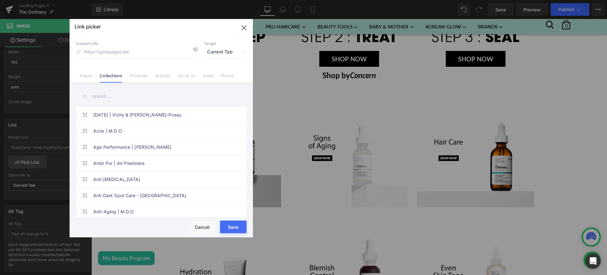
click at [112, 98] on input "text" at bounding box center [161, 96] width 171 height 14
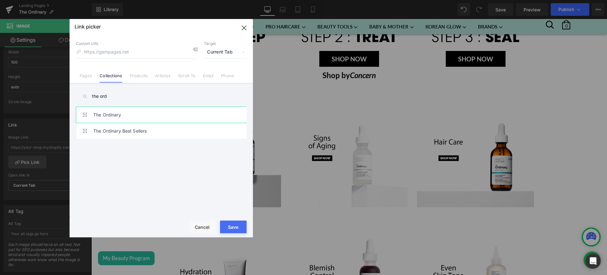
type input "the ord"
click at [155, 114] on link "The Ordinary" at bounding box center [162, 115] width 139 height 16
click at [236, 232] on button "Save" at bounding box center [233, 226] width 27 height 13
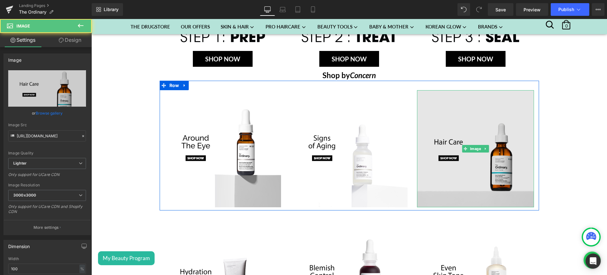
click at [469, 131] on img at bounding box center [475, 148] width 117 height 117
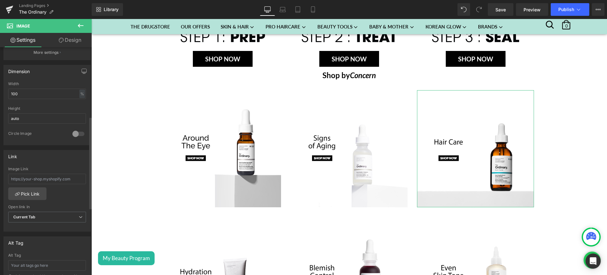
scroll to position [175, 0]
click at [26, 189] on link "Pick Link" at bounding box center [27, 193] width 38 height 13
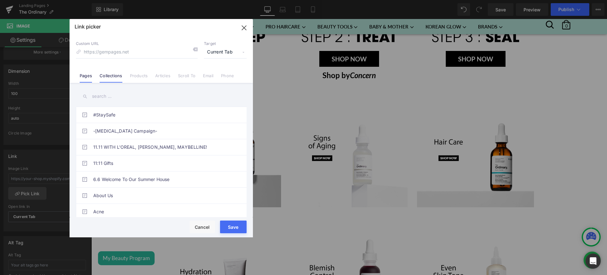
click at [106, 77] on link "Collections" at bounding box center [111, 77] width 22 height 9
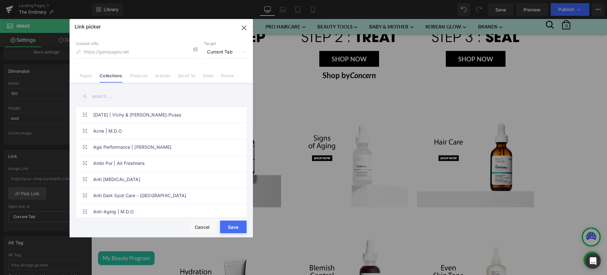
click at [115, 98] on input "text" at bounding box center [161, 96] width 171 height 14
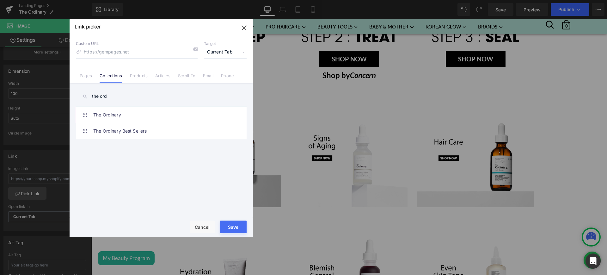
type input "the ord"
click at [134, 115] on link "The Ordinary" at bounding box center [162, 115] width 139 height 16
click at [238, 229] on button "Save" at bounding box center [233, 226] width 27 height 13
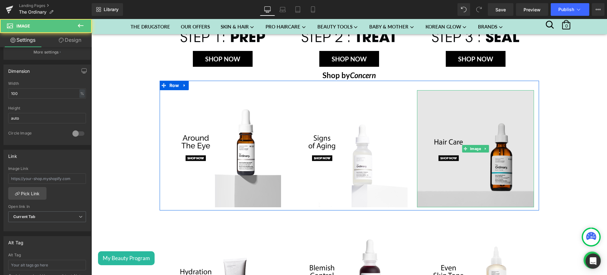
click at [493, 114] on img at bounding box center [475, 148] width 117 height 117
click at [465, 103] on img at bounding box center [475, 148] width 117 height 117
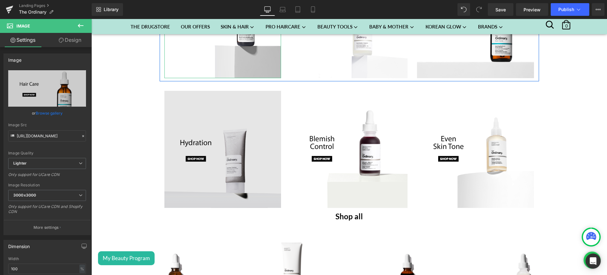
scroll to position [431, 0]
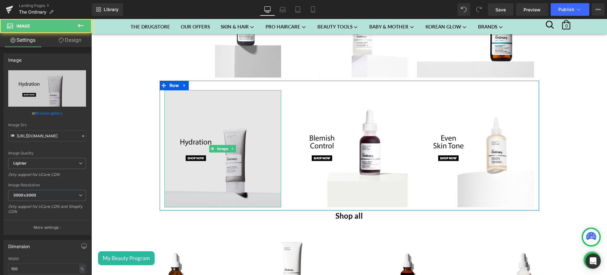
click at [235, 148] on img at bounding box center [222, 148] width 117 height 117
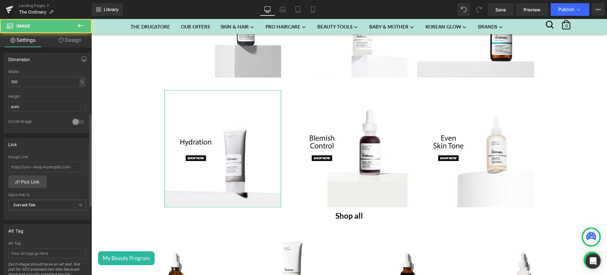
scroll to position [188, 0]
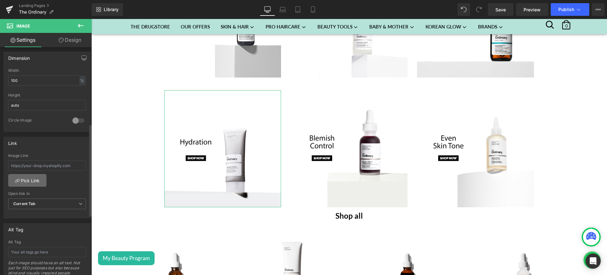
click at [29, 179] on link "Pick Link" at bounding box center [27, 180] width 38 height 13
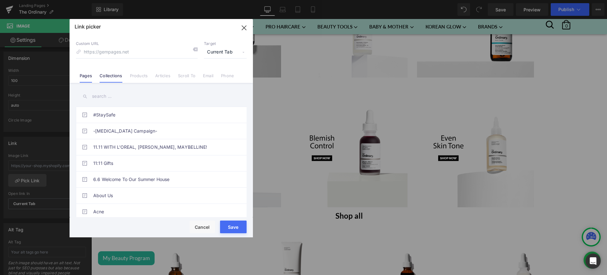
click at [111, 77] on link "Collections" at bounding box center [111, 77] width 22 height 9
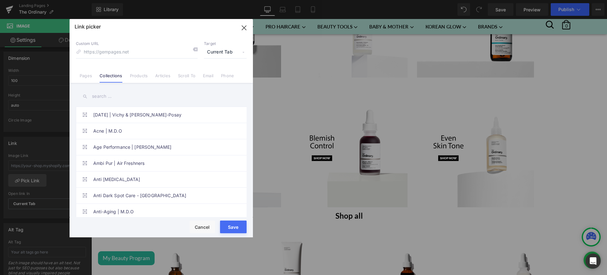
click at [112, 98] on input "text" at bounding box center [161, 96] width 171 height 14
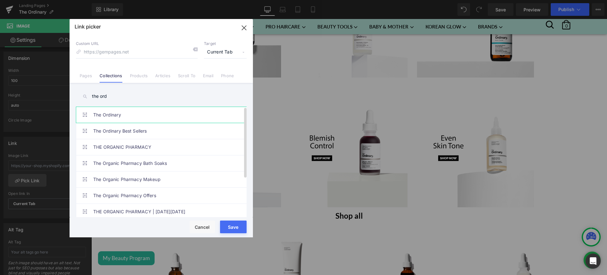
type input "the ord"
click at [150, 110] on link "The Ordinary" at bounding box center [162, 115] width 139 height 16
click at [241, 225] on button "Save" at bounding box center [233, 226] width 27 height 13
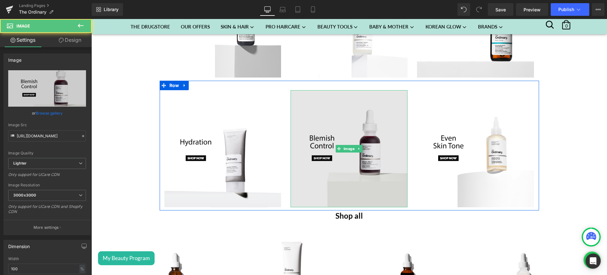
click at [387, 129] on img at bounding box center [349, 148] width 117 height 117
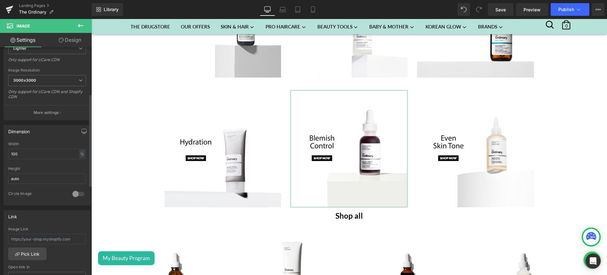
scroll to position [117, 0]
click at [36, 249] on link "Pick Link" at bounding box center [27, 251] width 38 height 13
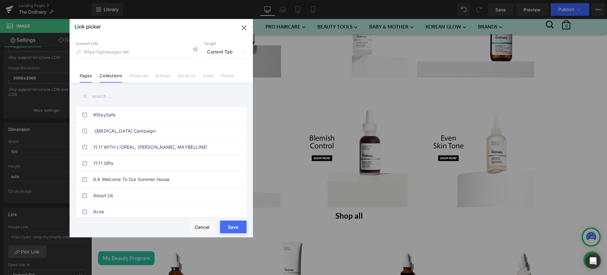
click at [110, 78] on link "Collections" at bounding box center [111, 77] width 22 height 9
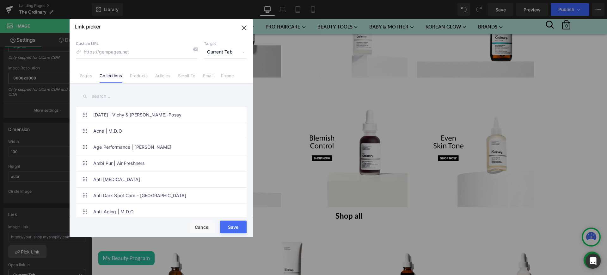
click at [104, 99] on input "text" at bounding box center [161, 96] width 171 height 14
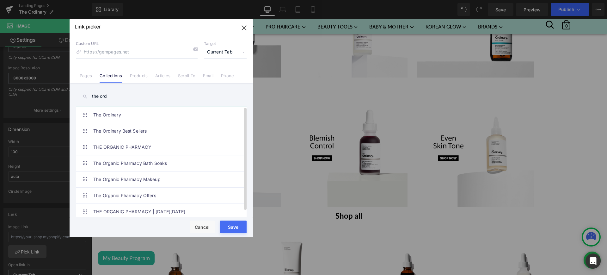
type input "the ord"
click at [142, 114] on link "The Ordinary" at bounding box center [162, 115] width 139 height 16
click at [229, 227] on button "Save" at bounding box center [233, 226] width 27 height 13
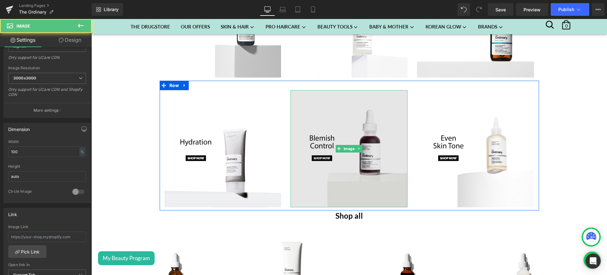
click at [387, 145] on img at bounding box center [349, 148] width 117 height 117
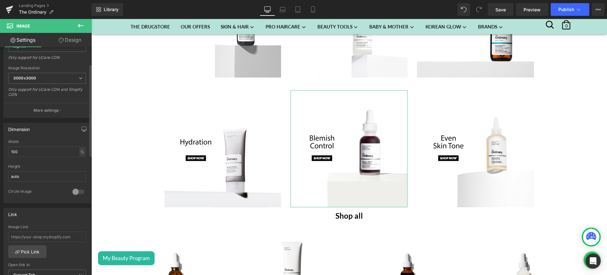
scroll to position [0, 0]
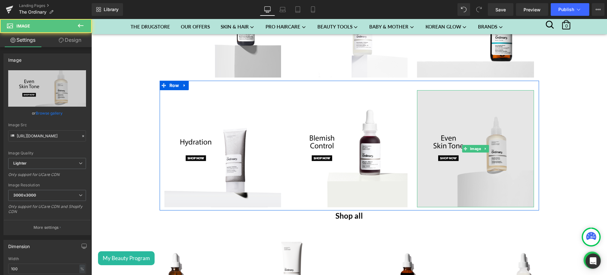
click at [468, 120] on img at bounding box center [475, 148] width 117 height 117
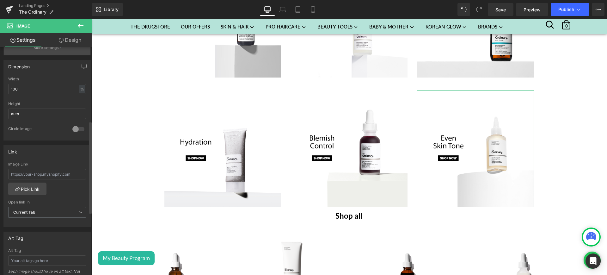
scroll to position [182, 0]
click at [36, 189] on link "Pick Link" at bounding box center [27, 187] width 38 height 13
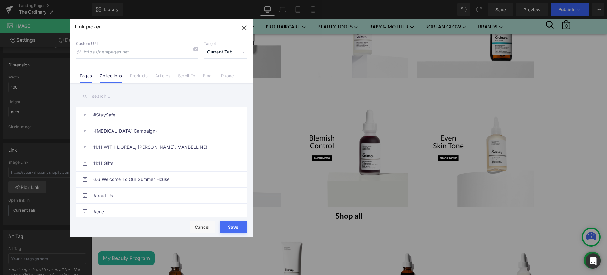
click at [116, 80] on link "Collections" at bounding box center [111, 77] width 22 height 9
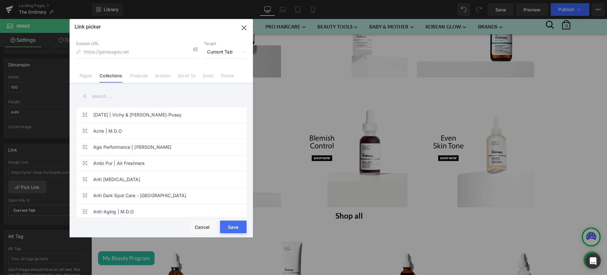
click at [106, 97] on input "text" at bounding box center [161, 96] width 171 height 14
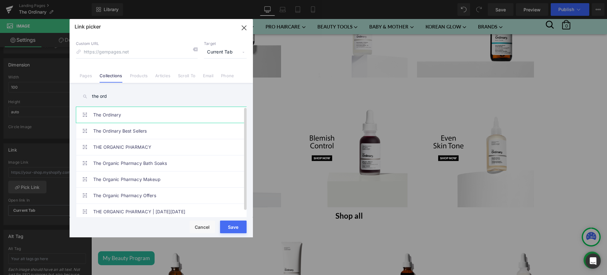
type input "the ord"
click at [136, 114] on link "The Ordinary" at bounding box center [162, 115] width 139 height 16
click at [238, 226] on button "Save" at bounding box center [233, 226] width 27 height 13
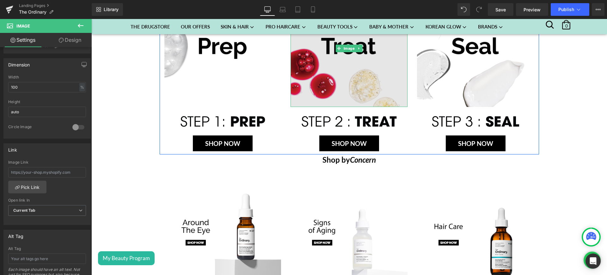
scroll to position [219, 0]
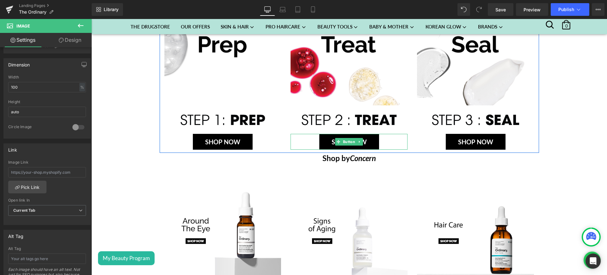
click at [394, 138] on div "SHOP NOW" at bounding box center [349, 142] width 117 height 16
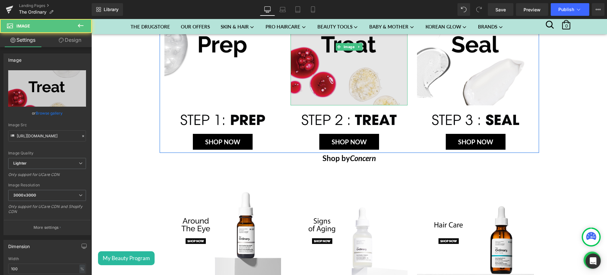
click at [380, 86] on img at bounding box center [349, 46] width 117 height 117
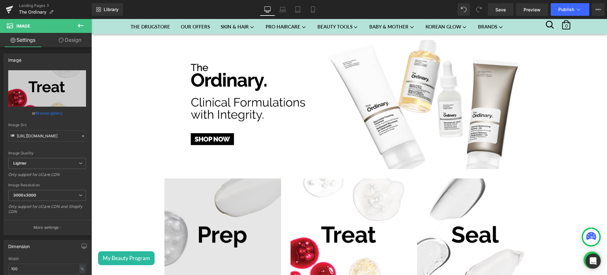
scroll to position [0, 0]
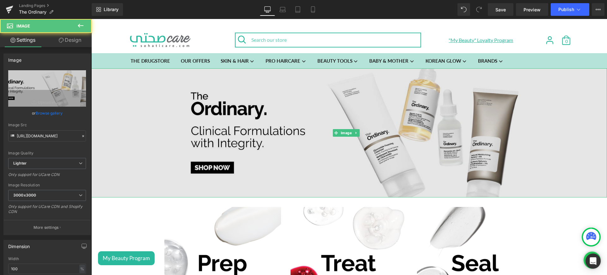
click at [326, 114] on img at bounding box center [349, 132] width 516 height 129
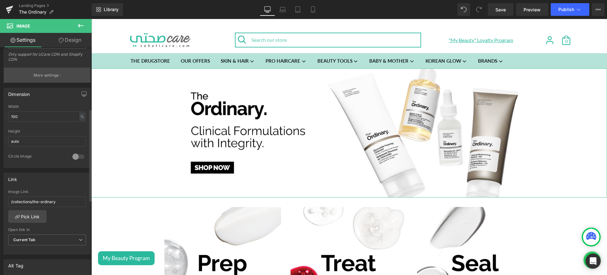
scroll to position [153, 0]
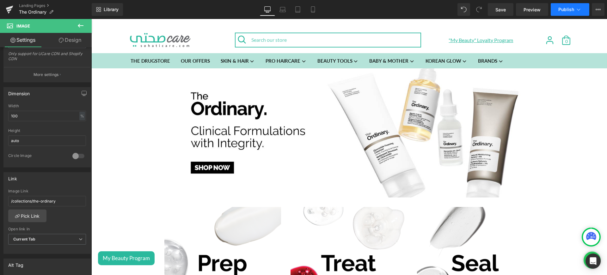
click at [576, 14] on button "Publish" at bounding box center [570, 9] width 39 height 13
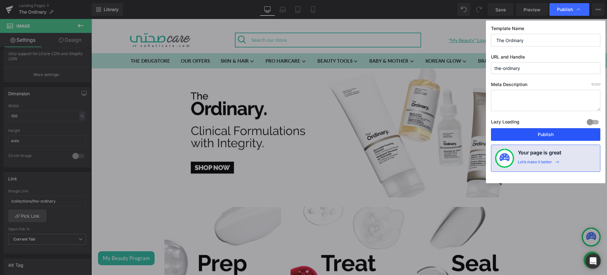
click at [526, 131] on button "Publish" at bounding box center [545, 134] width 109 height 13
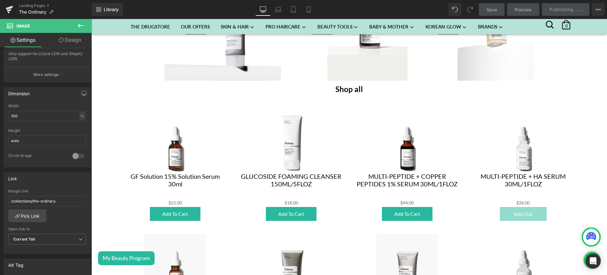
scroll to position [558, 0]
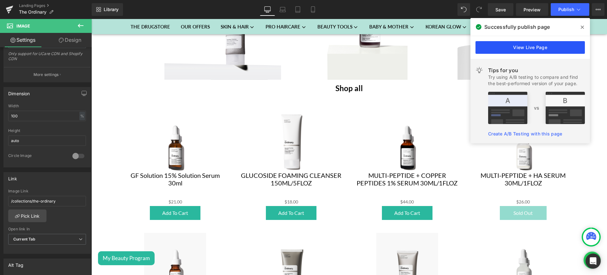
click at [537, 51] on link "View Live Page" at bounding box center [530, 47] width 109 height 13
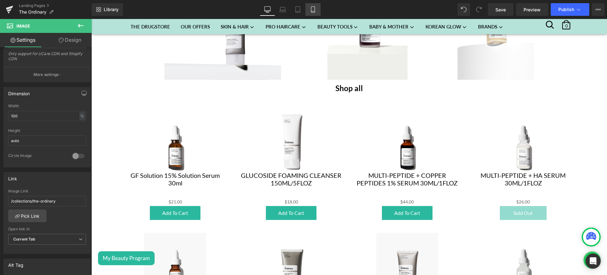
click at [312, 14] on link "Mobile" at bounding box center [312, 9] width 15 height 13
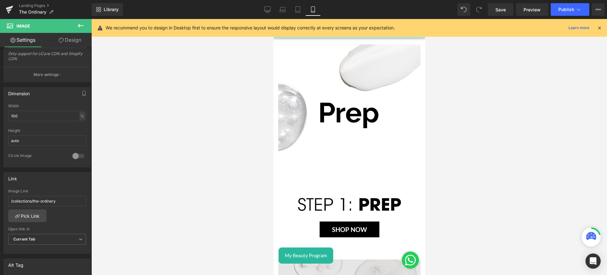
scroll to position [0, 0]
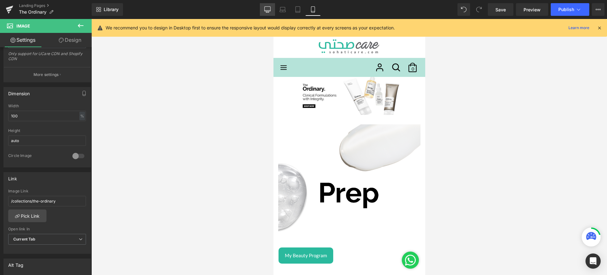
click at [270, 9] on icon at bounding box center [267, 9] width 6 height 6
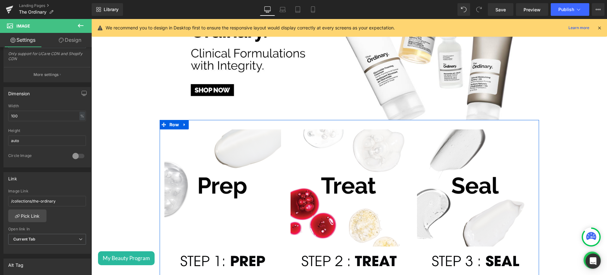
scroll to position [116, 0]
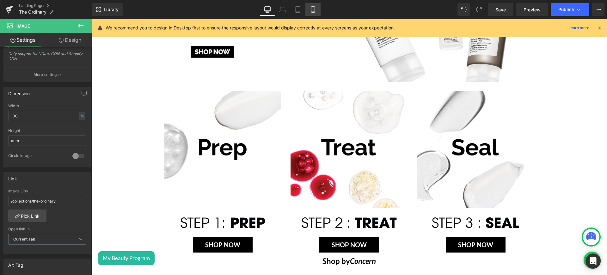
click at [315, 10] on icon at bounding box center [312, 10] width 3 height 6
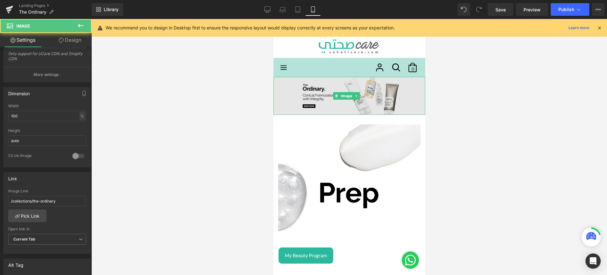
click at [376, 98] on img at bounding box center [349, 96] width 152 height 38
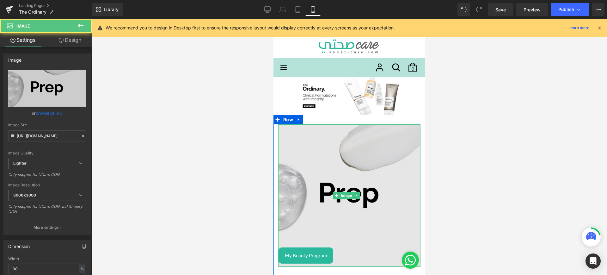
click at [366, 153] on img at bounding box center [349, 195] width 142 height 142
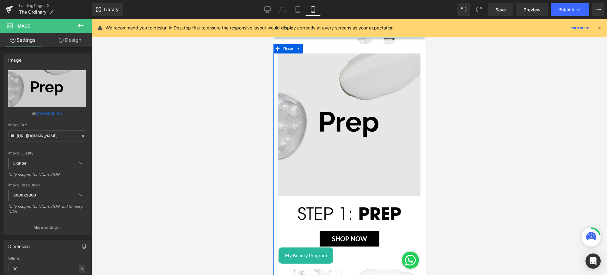
scroll to position [33, 0]
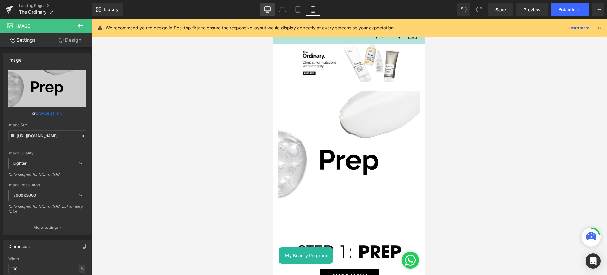
click at [267, 9] on icon at bounding box center [267, 9] width 6 height 6
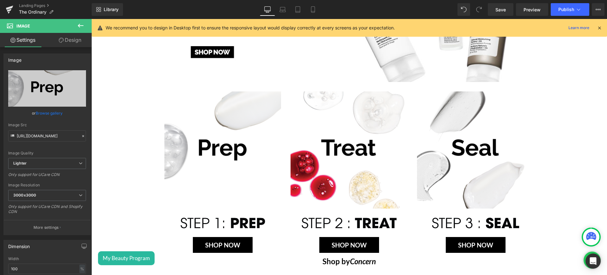
scroll to position [0, 0]
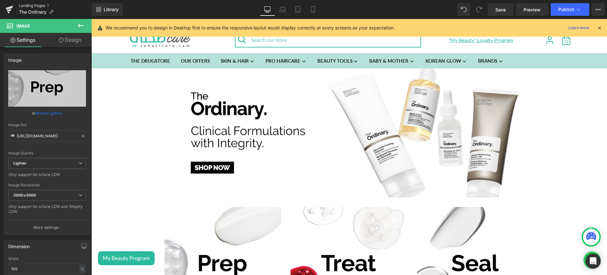
click at [34, 4] on link "Landing Pages" at bounding box center [55, 5] width 73 height 5
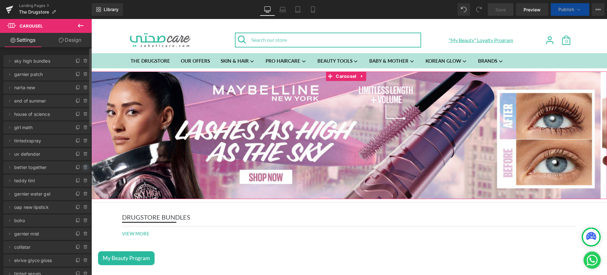
click at [84, 167] on icon at bounding box center [85, 167] width 3 height 3
click at [72, 167] on button "Delete" at bounding box center [79, 167] width 20 height 8
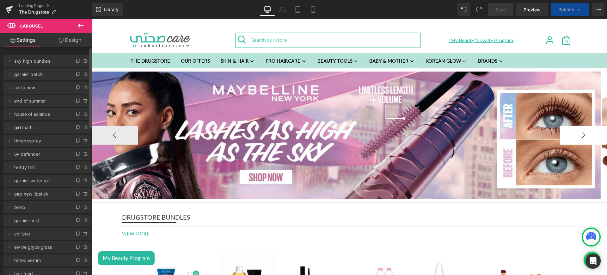
click at [567, 134] on button "›" at bounding box center [583, 135] width 47 height 19
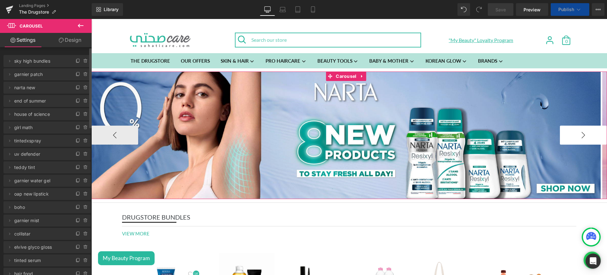
click at [567, 134] on button "›" at bounding box center [583, 135] width 47 height 19
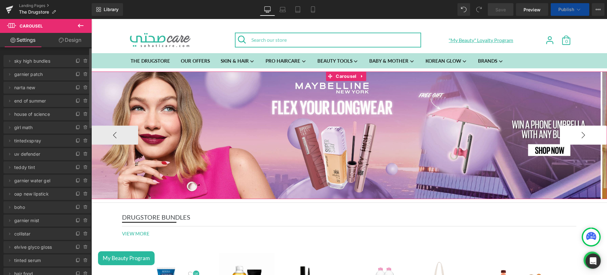
click at [567, 134] on button "›" at bounding box center [583, 135] width 47 height 19
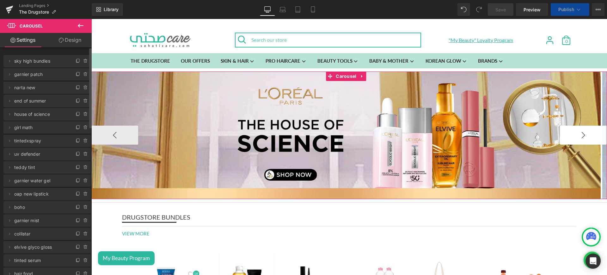
click at [567, 134] on button "›" at bounding box center [583, 135] width 47 height 19
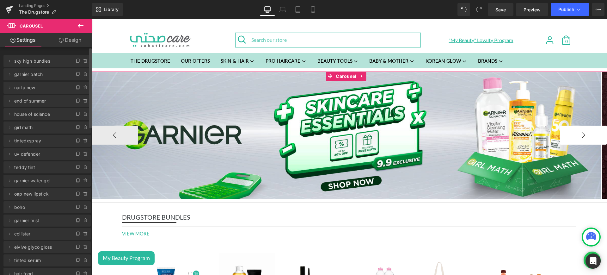
click at [567, 134] on button "›" at bounding box center [583, 135] width 47 height 19
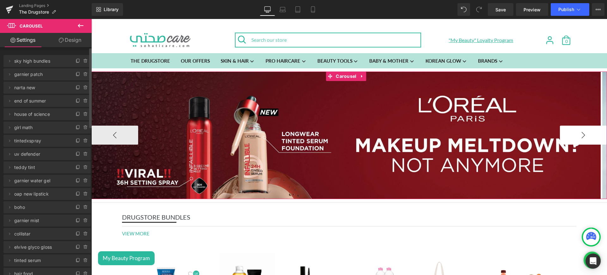
click at [567, 134] on button "›" at bounding box center [583, 135] width 47 height 19
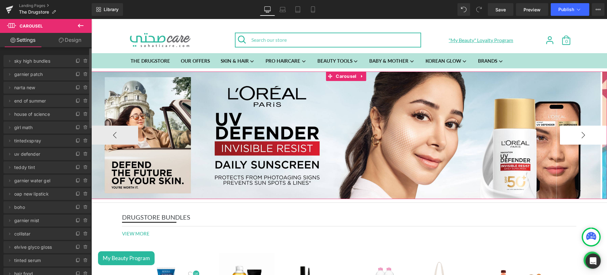
click at [567, 134] on button "›" at bounding box center [583, 135] width 47 height 19
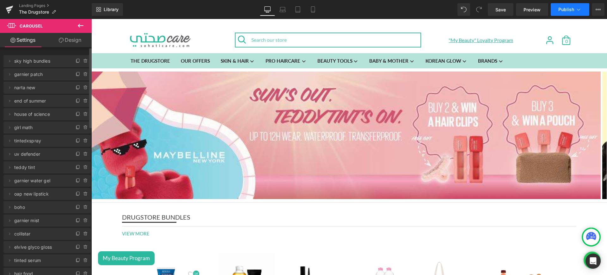
click at [564, 10] on span "Publish" at bounding box center [566, 9] width 16 height 5
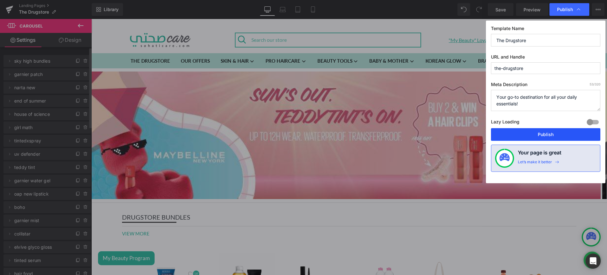
click at [530, 138] on button "Publish" at bounding box center [545, 134] width 109 height 13
